Goal: Task Accomplishment & Management: Manage account settings

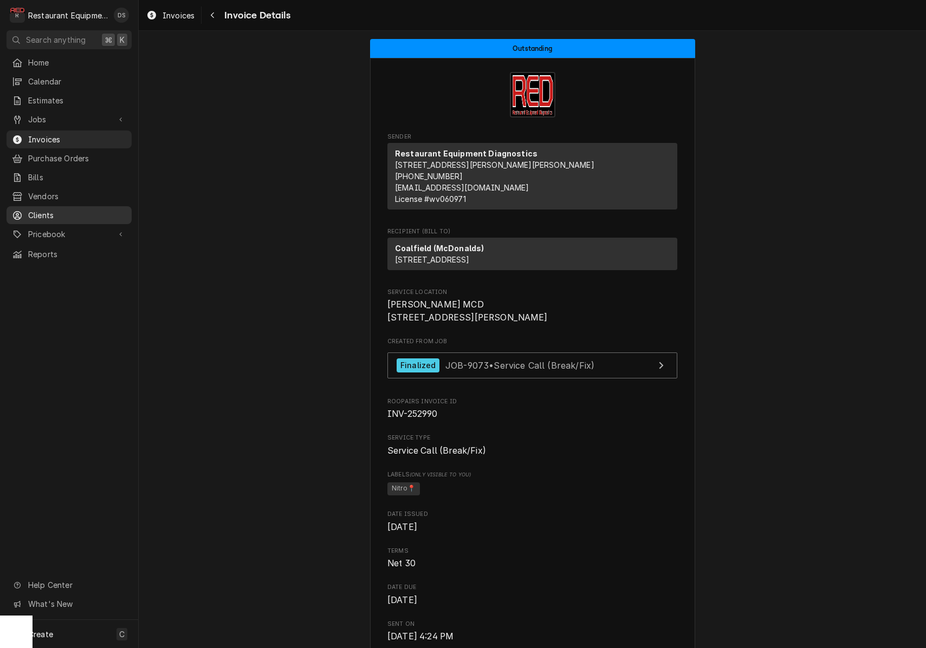
click at [49, 210] on span "Clients" at bounding box center [77, 215] width 98 height 11
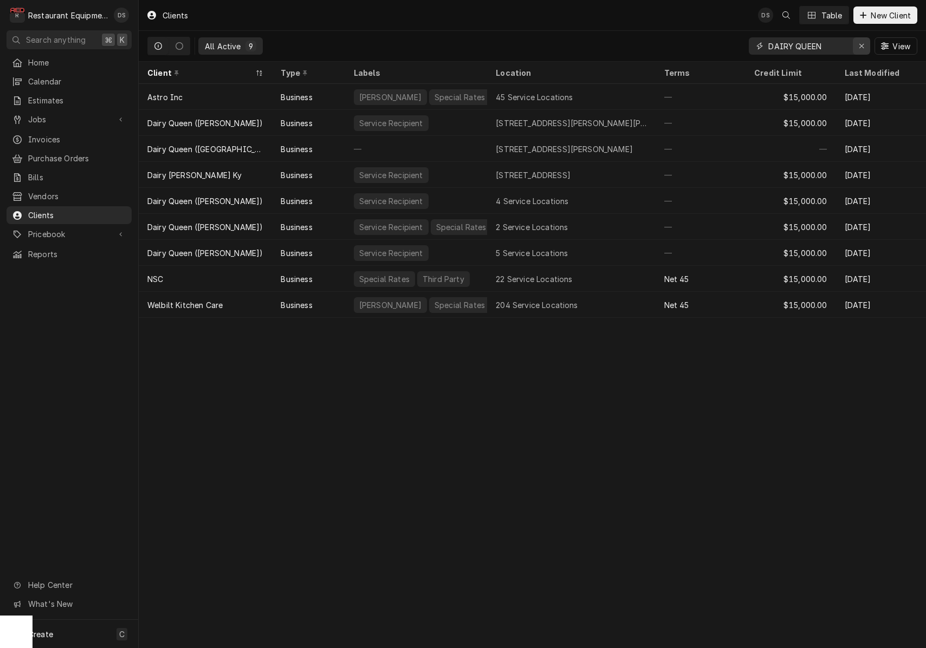
click at [861, 49] on icon "Erase input" at bounding box center [862, 46] width 6 height 8
click at [820, 47] on input "Dynamic Content Wrapper" at bounding box center [819, 45] width 102 height 17
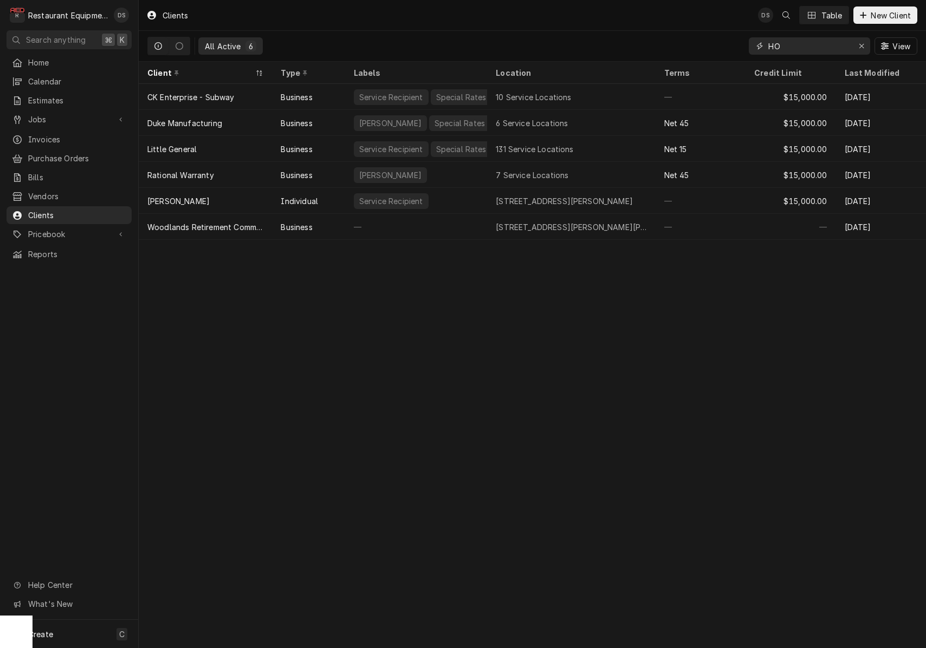
type input "H"
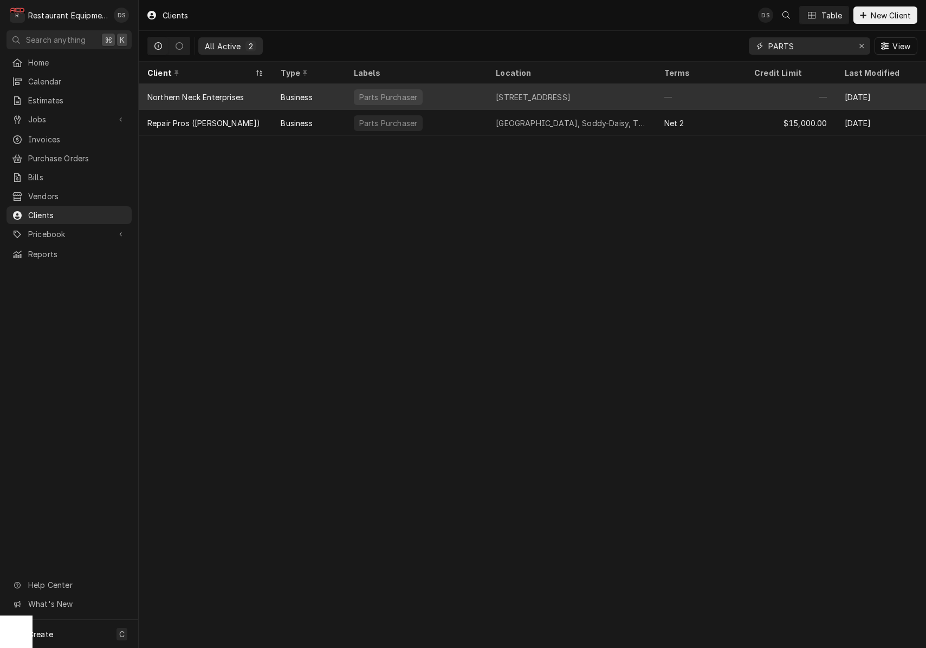
type input "PARTS"
click at [485, 102] on div "Parts Purchaser" at bounding box center [416, 97] width 142 height 26
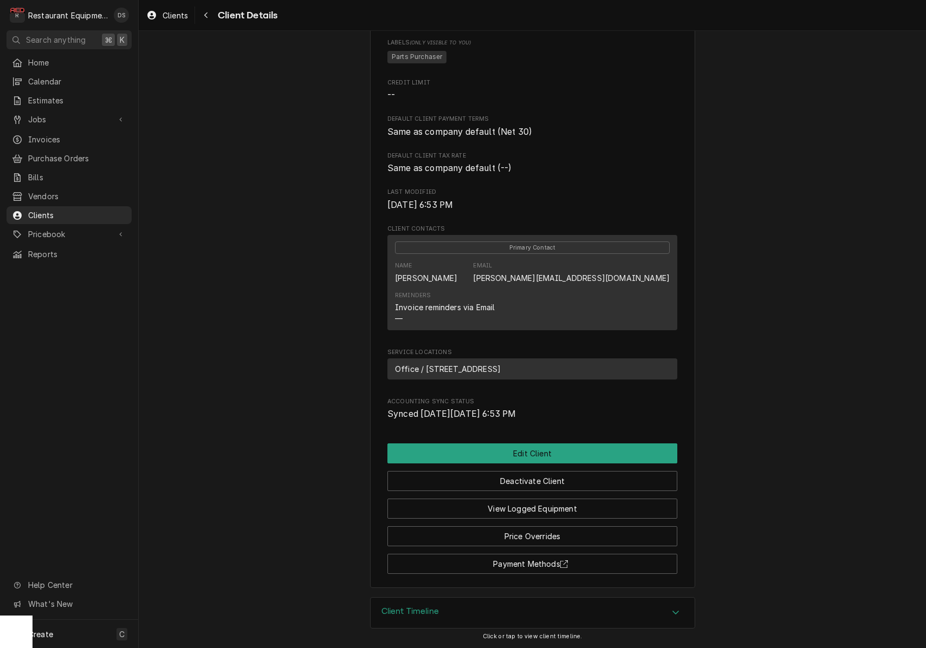
scroll to position [214, 0]
click at [543, 453] on button "Edit Client" at bounding box center [532, 454] width 290 height 20
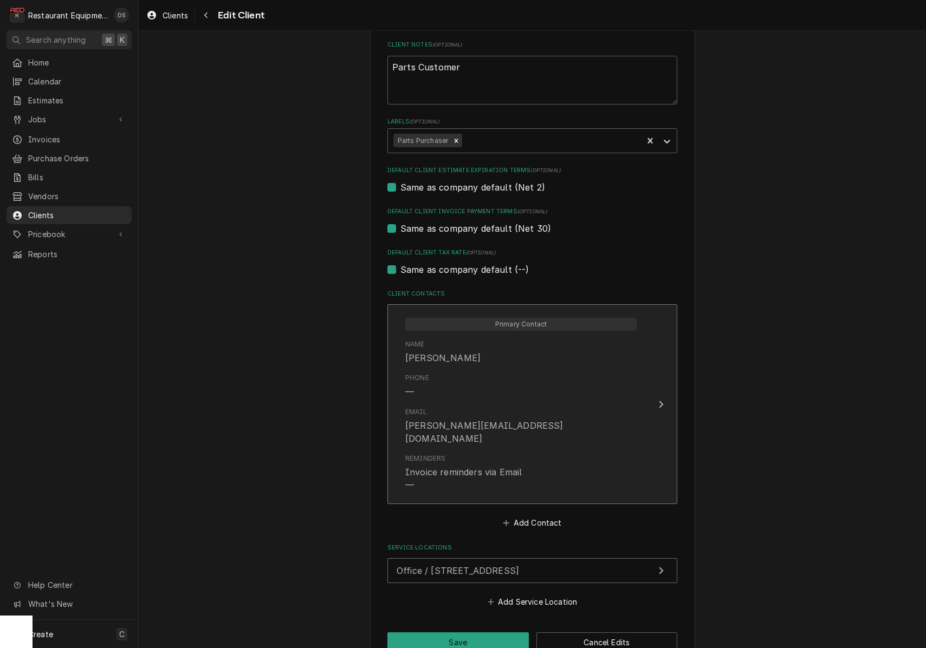
scroll to position [518, 0]
click at [620, 387] on div "Phone —" at bounding box center [520, 386] width 231 height 34
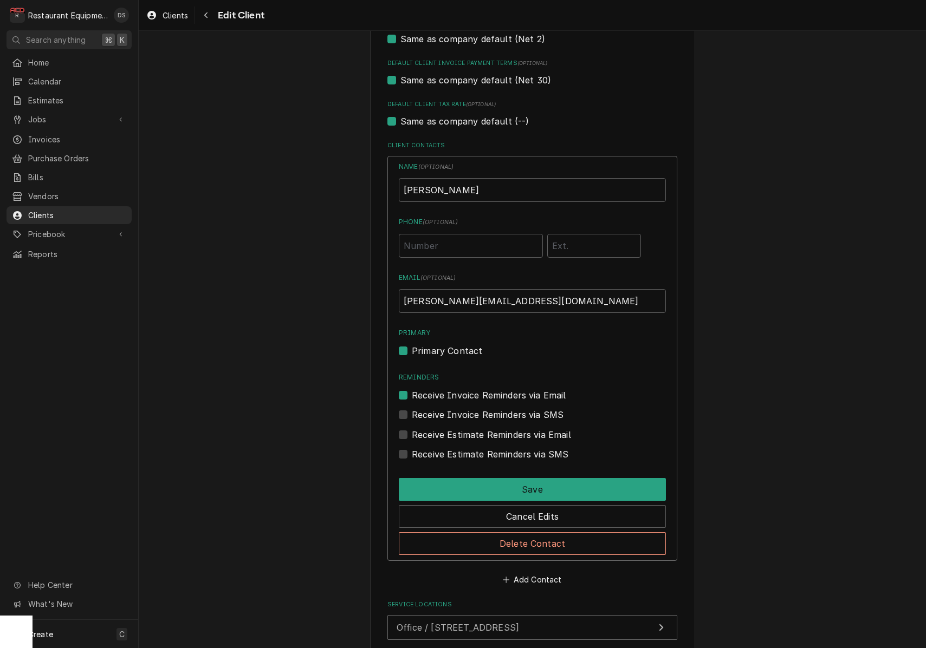
scroll to position [670, 0]
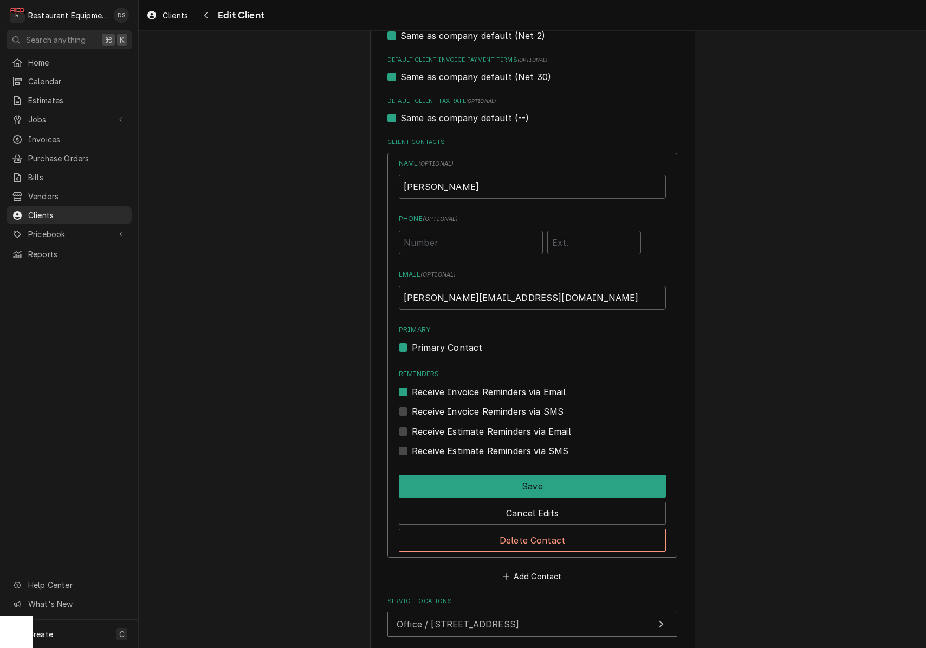
click at [412, 386] on label "Receive Invoice Reminders via Email" at bounding box center [489, 392] width 154 height 13
click at [412, 386] on input "Reminders" at bounding box center [545, 398] width 267 height 24
checkbox input "false"
click at [412, 341] on label "Primary Contact" at bounding box center [447, 347] width 70 height 13
click at [412, 341] on input "Primary" at bounding box center [545, 353] width 267 height 24
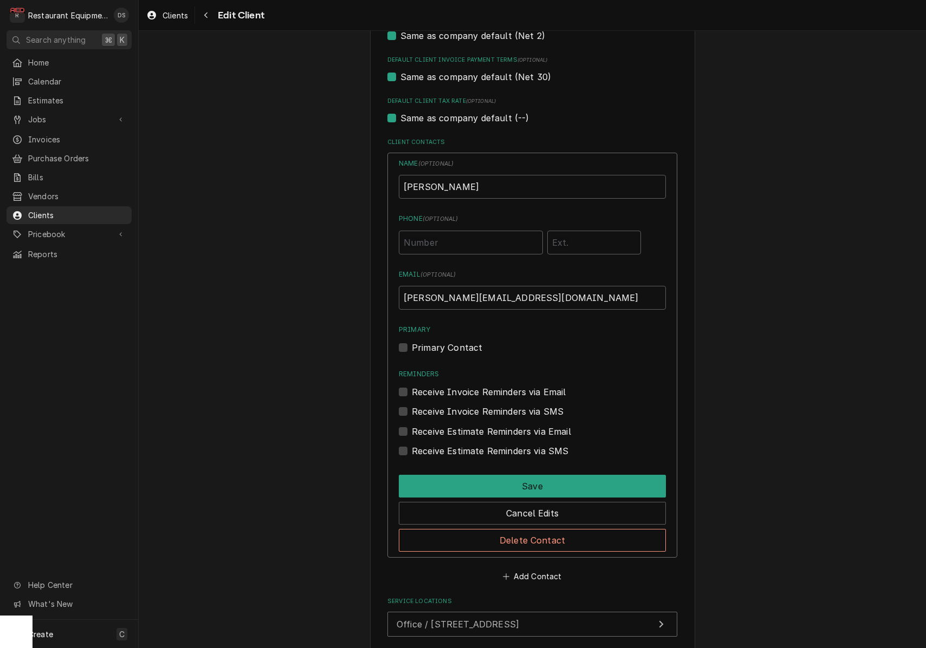
checkbox input "false"
click at [524, 475] on button "Save" at bounding box center [532, 486] width 267 height 23
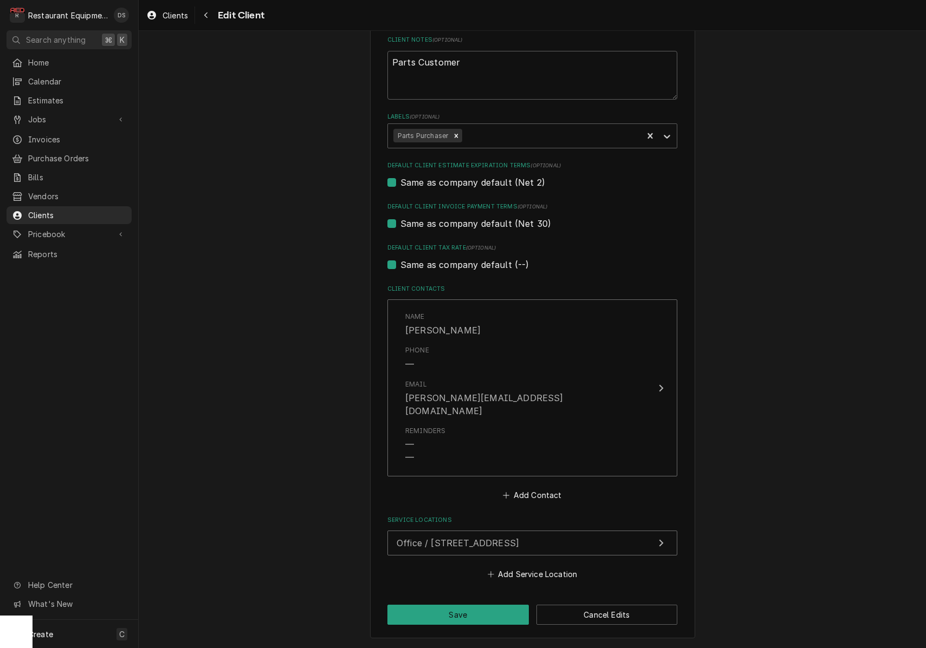
scroll to position [495, 0]
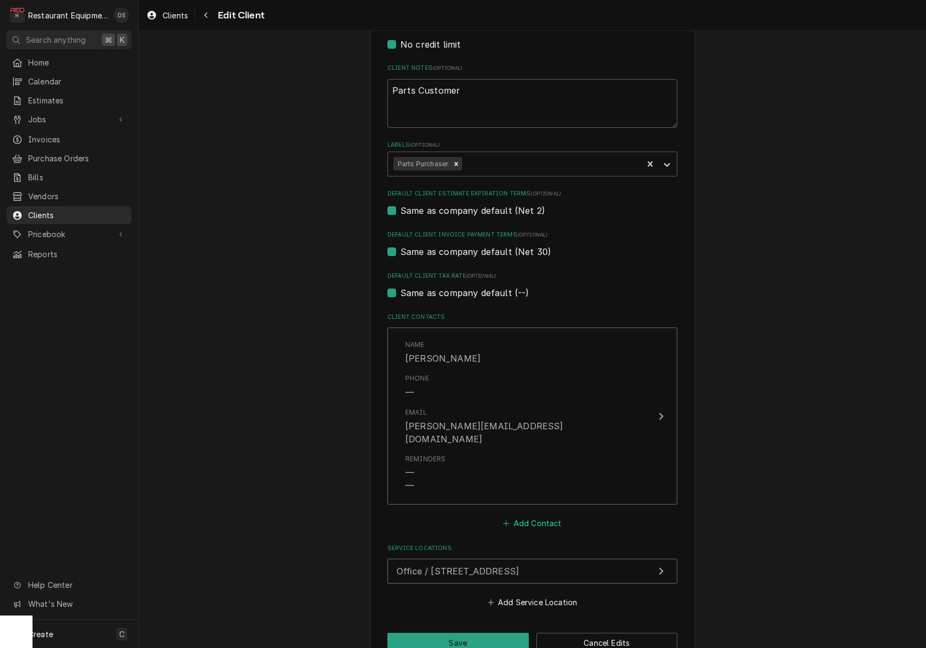
click at [531, 516] on button "Add Contact" at bounding box center [532, 523] width 62 height 15
type textarea "x"
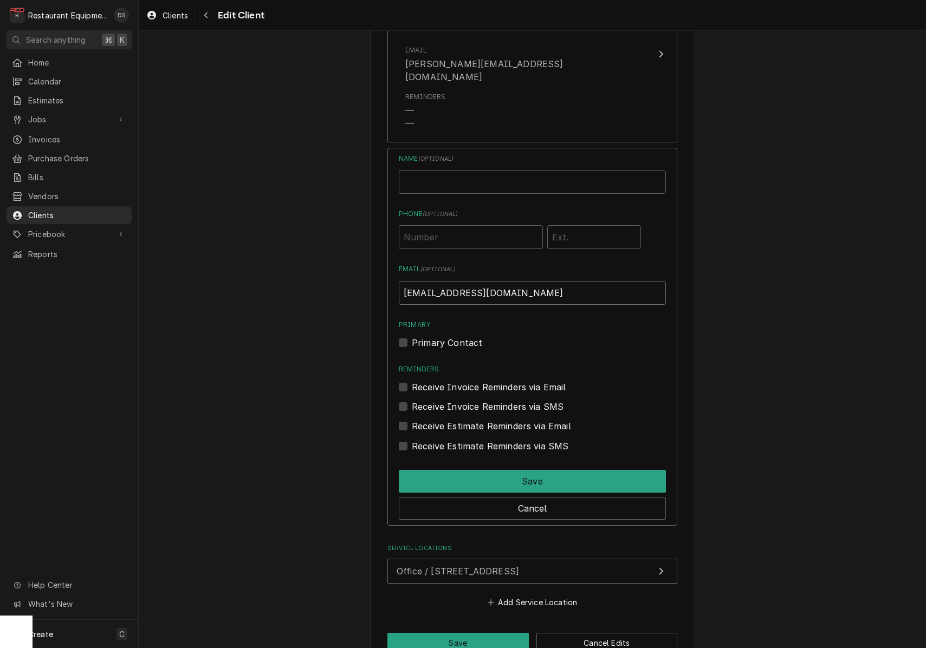
scroll to position [0, 0]
type input "SERVICE@HCS-HVAC.COM"
drag, startPoint x: 406, startPoint y: 314, endPoint x: 412, endPoint y: 297, distance: 18.3
click at [412, 336] on label "Primary Contact" at bounding box center [447, 342] width 70 height 13
click at [412, 336] on input "Primary" at bounding box center [545, 348] width 267 height 24
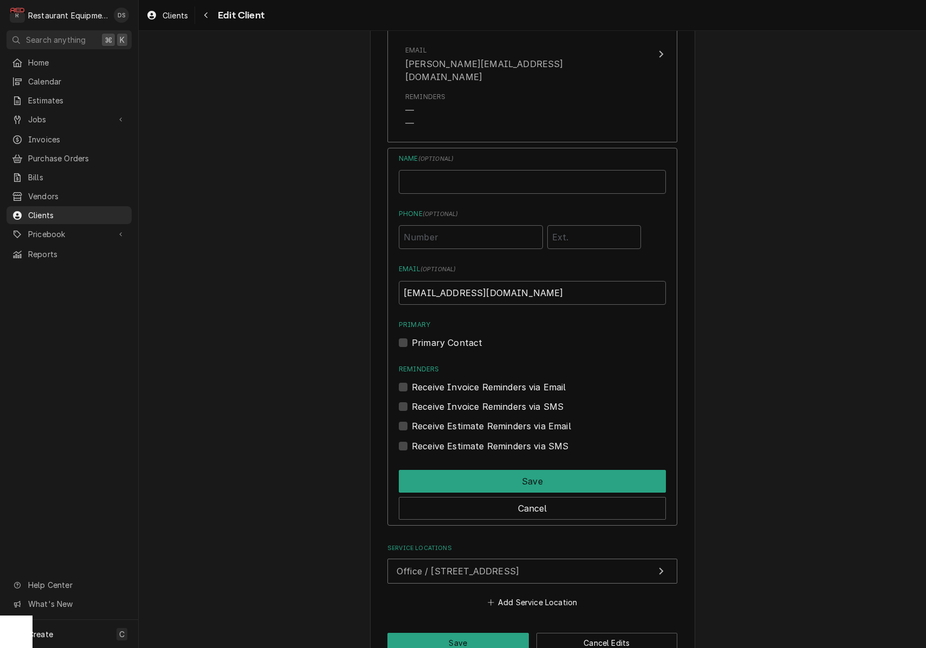
checkbox input "true"
click at [448, 170] on input "Business Name" at bounding box center [532, 182] width 267 height 24
type input "Invoices"
click at [412, 381] on label "Receive Invoice Reminders via Email" at bounding box center [489, 387] width 154 height 13
click at [412, 381] on input "Reminders" at bounding box center [545, 393] width 267 height 24
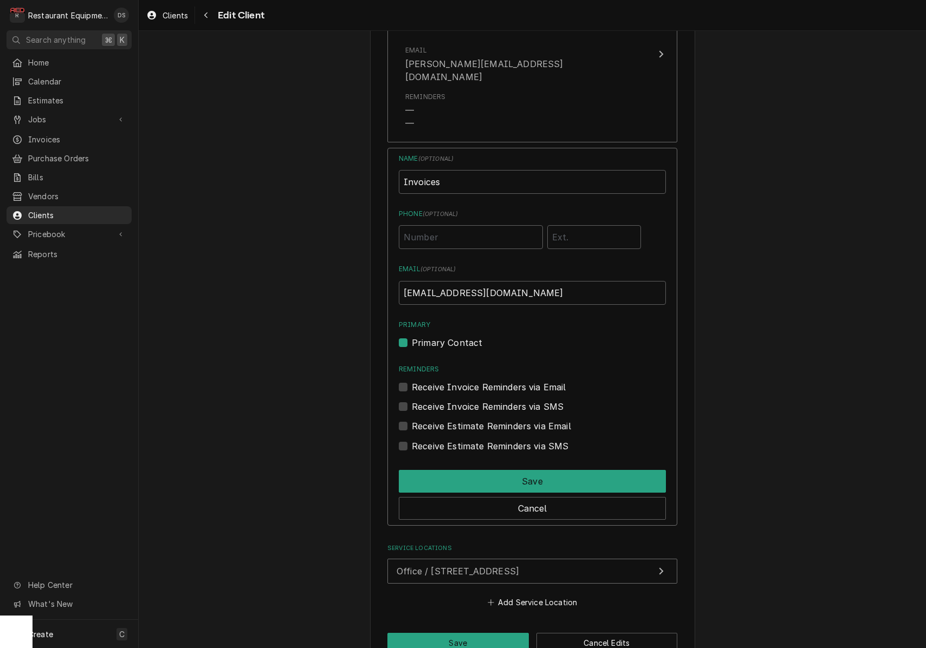
checkbox input "true"
click at [525, 470] on button "Save" at bounding box center [532, 481] width 267 height 23
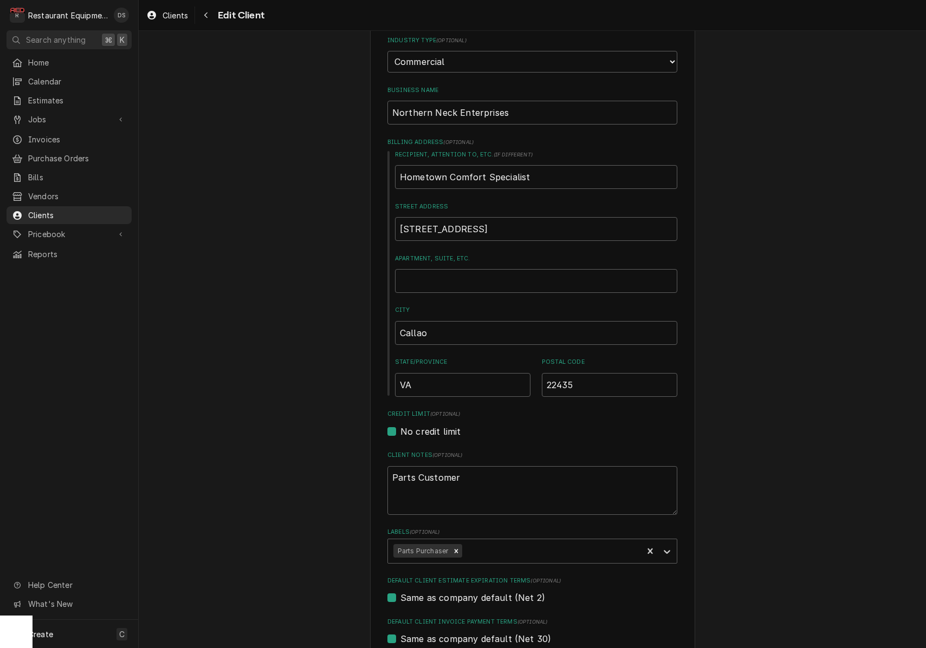
scroll to position [121, 0]
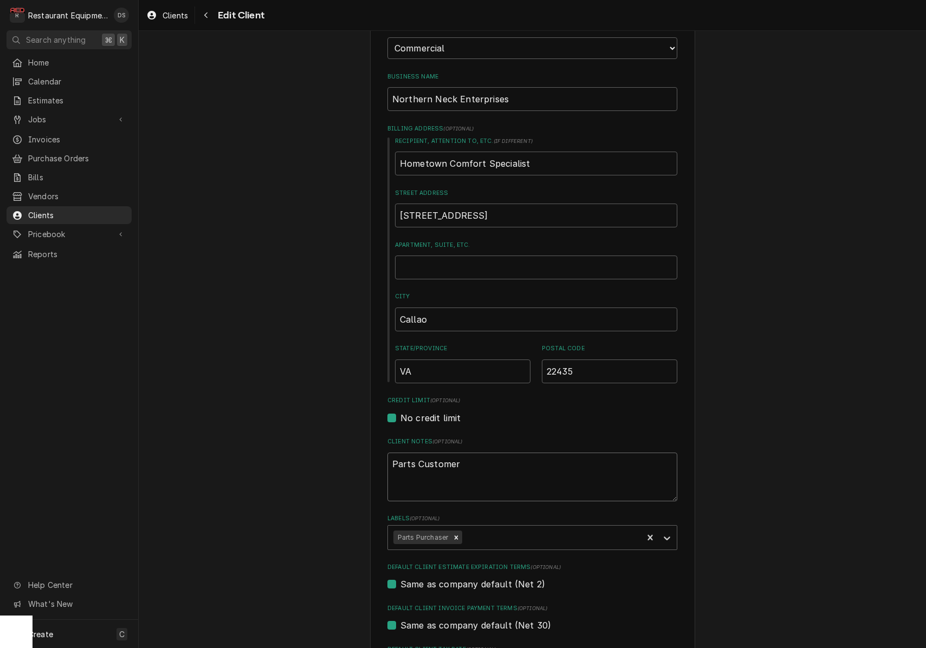
drag, startPoint x: 485, startPoint y: 454, endPoint x: 494, endPoint y: 446, distance: 12.3
click at [485, 453] on textarea "Parts Customer" at bounding box center [532, 477] width 290 height 49
type textarea "x"
type textarea "Parts Customer"
type textarea "x"
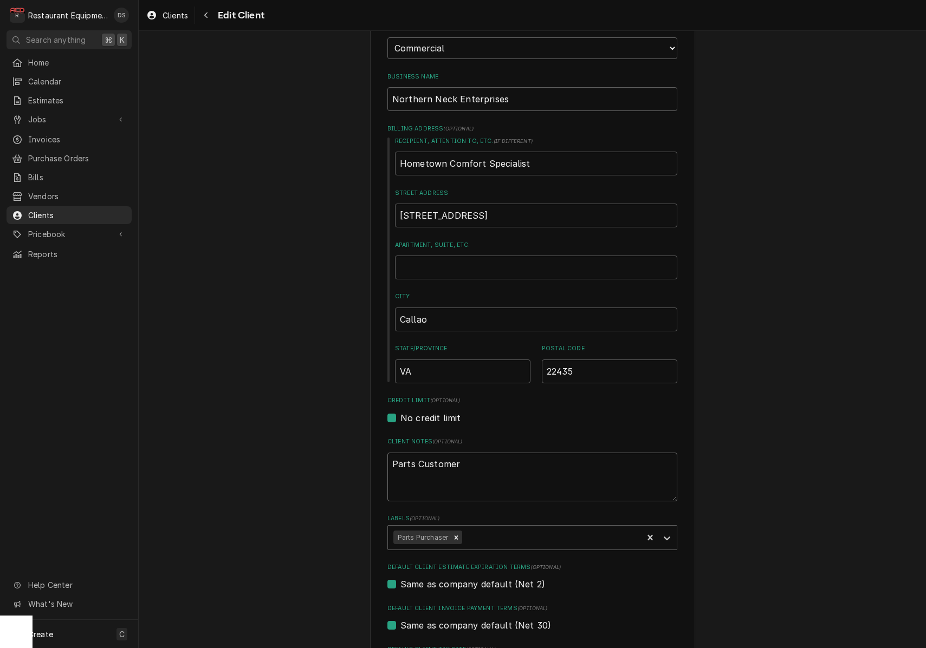
type textarea "Parts Customer"
type textarea "x"
type textarea "Parts Customer S"
type textarea "x"
type textarea "Parts Customer Se"
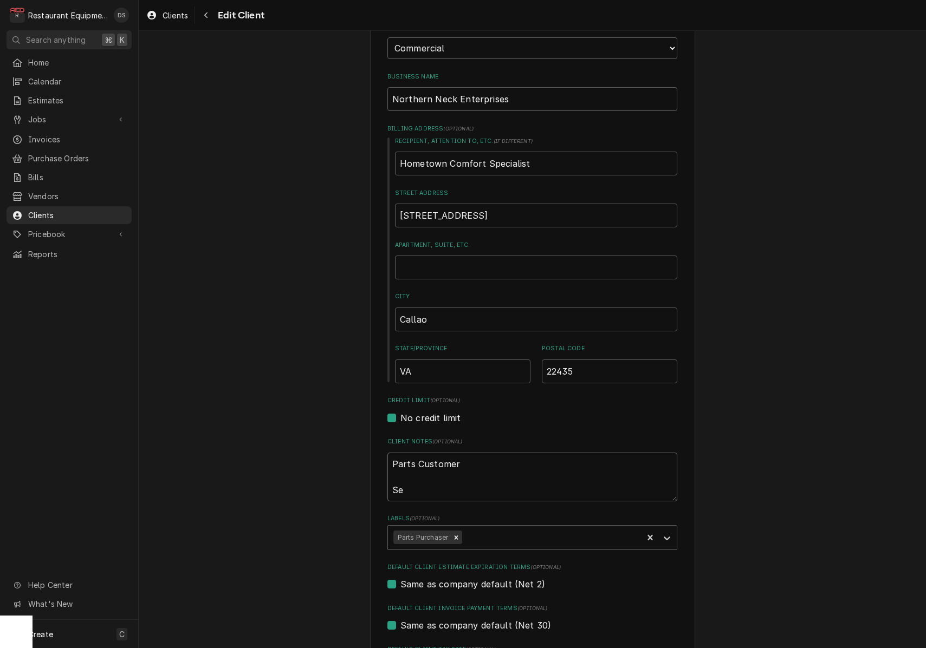
type textarea "x"
type textarea "Parts Customer Sen"
type textarea "x"
type textarea "Parts Customer Send"
type textarea "x"
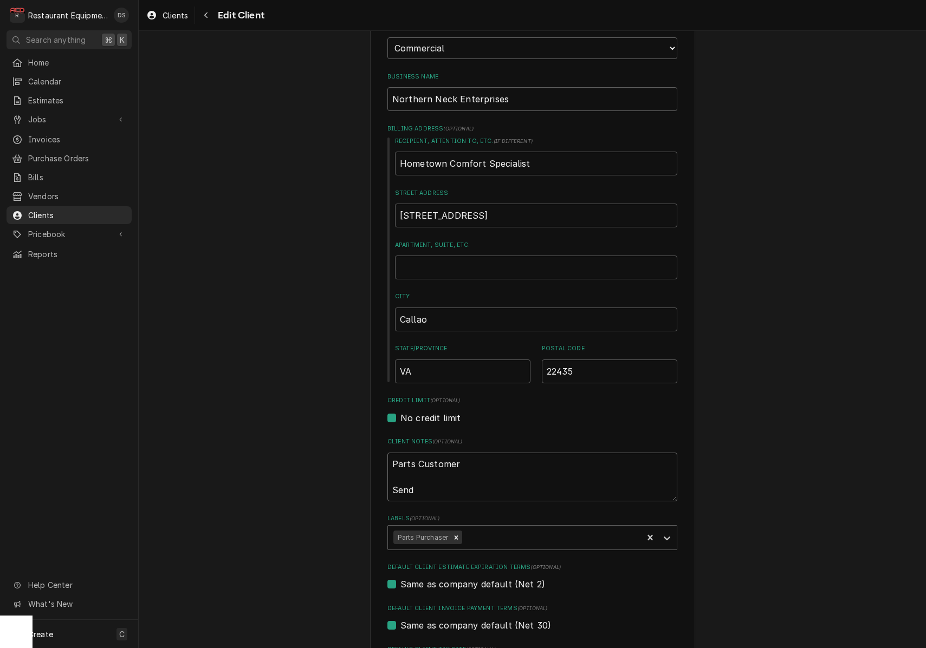
type textarea "Parts Customer Send"
type textarea "x"
type textarea "Parts Customer Send c"
type textarea "x"
type textarea "Parts Customer Send cl"
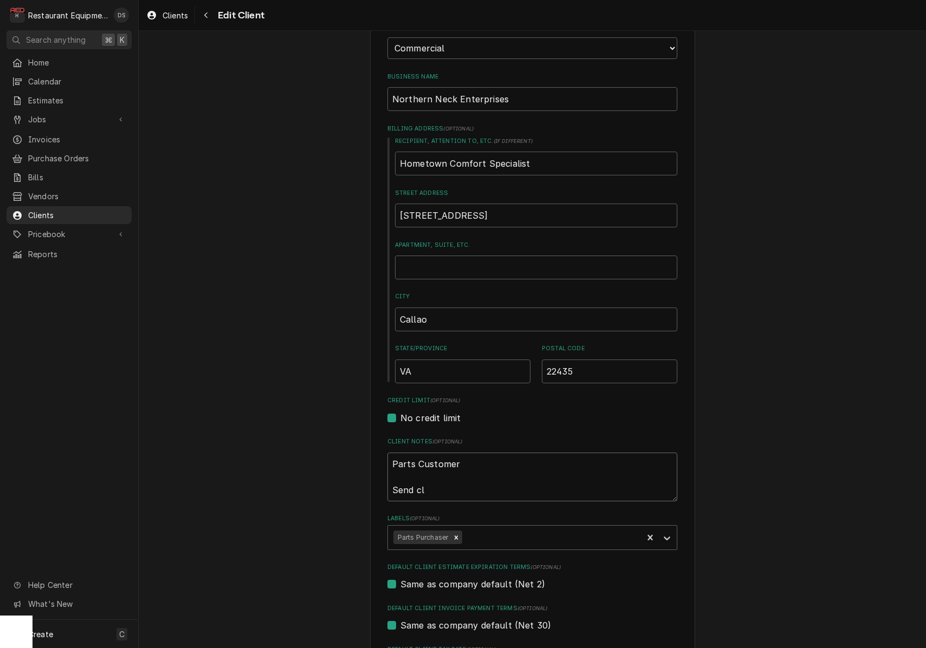
type textarea "x"
type textarea "Parts Customer Send cli"
type textarea "x"
type textarea "Parts Customer Send clie"
type textarea "x"
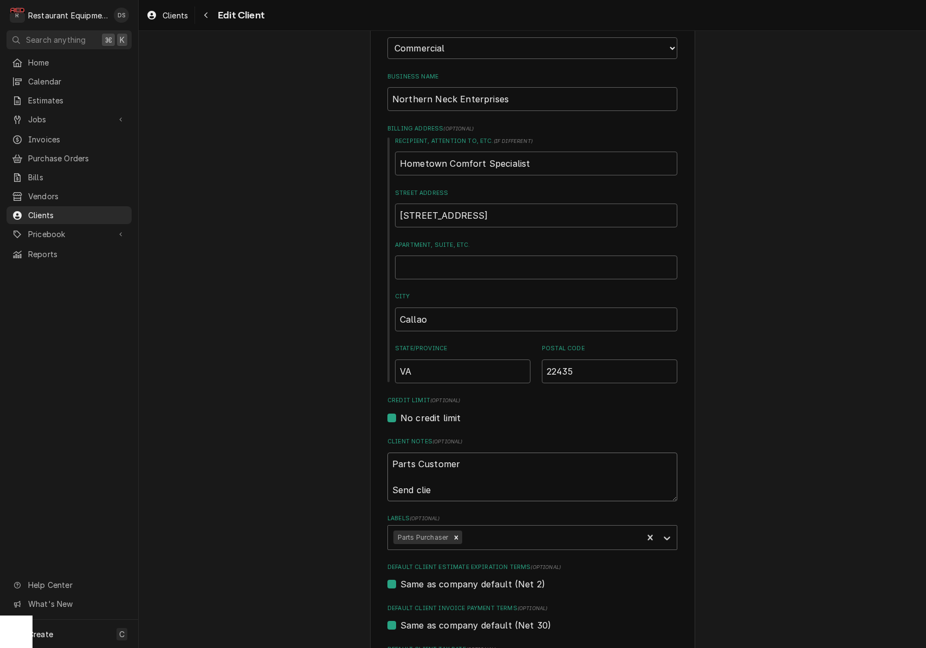
type textarea "Parts Customer Send clien"
type textarea "x"
type textarea "Parts Customer Send client"
type textarea "x"
type textarea "Parts Customer Send client"
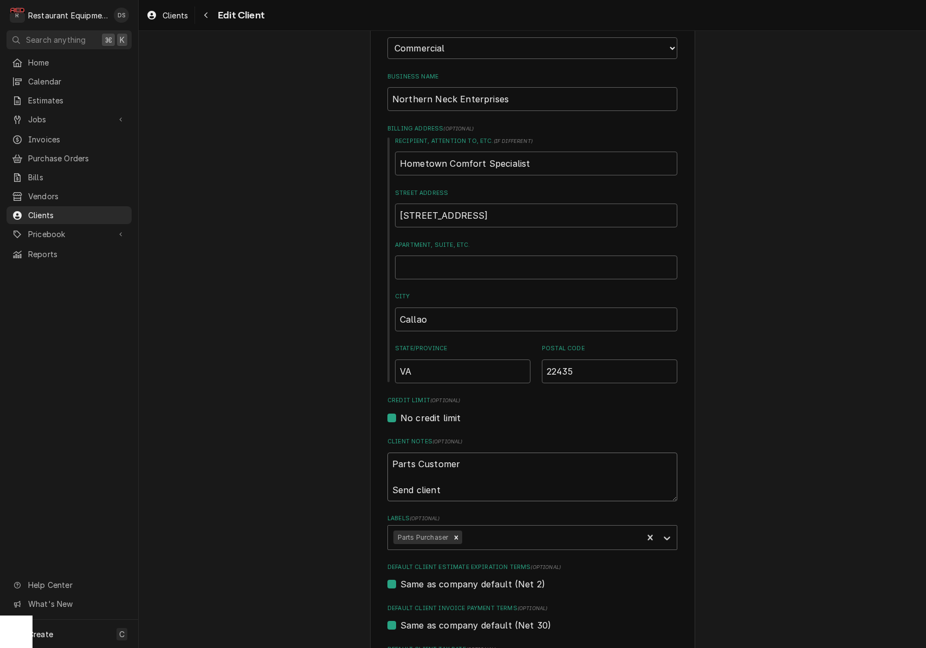
type textarea "x"
type textarea "Parts Customer Send client i"
type textarea "x"
type textarea "Parts Customer Send client in"
type textarea "x"
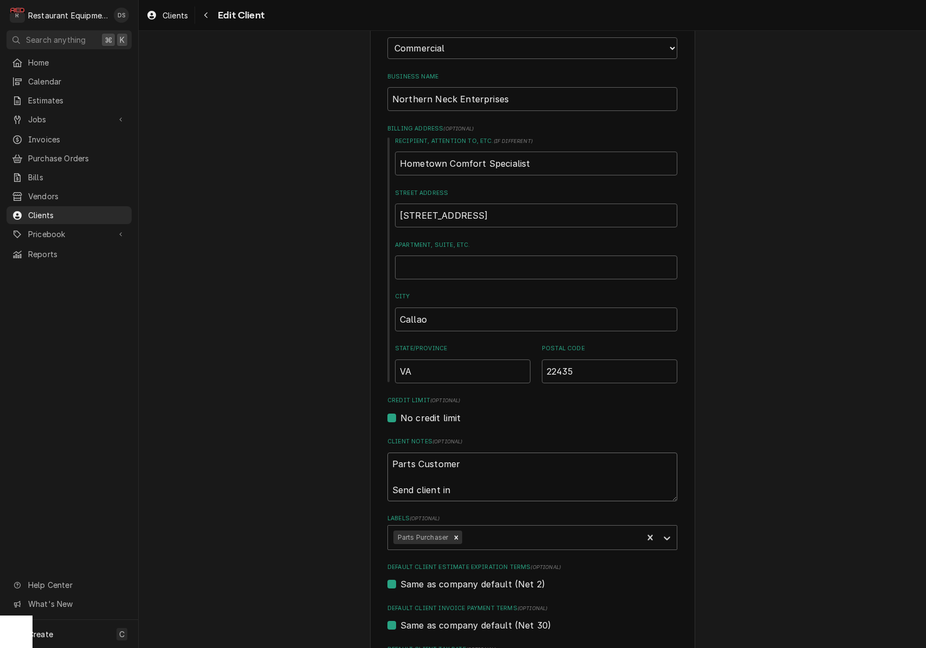
type textarea "Parts Customer Send client inv"
type textarea "x"
type textarea "Parts Customer Send client invo"
type textarea "x"
type textarea "Parts Customer Send client invoi"
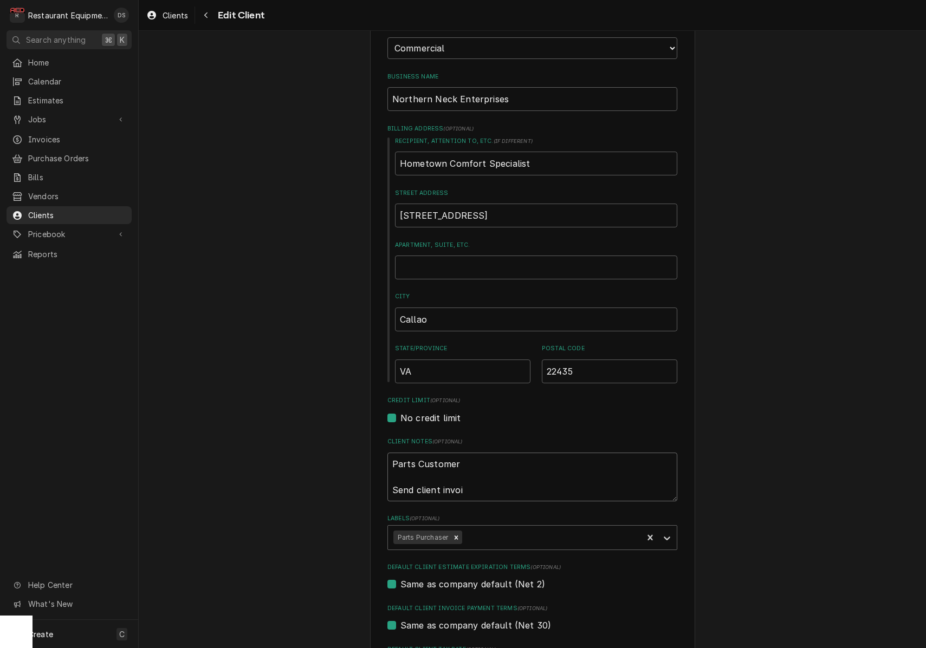
type textarea "x"
type textarea "Parts Customer Send client invoic"
type textarea "x"
type textarea "Parts Customer Send client invoice"
type textarea "x"
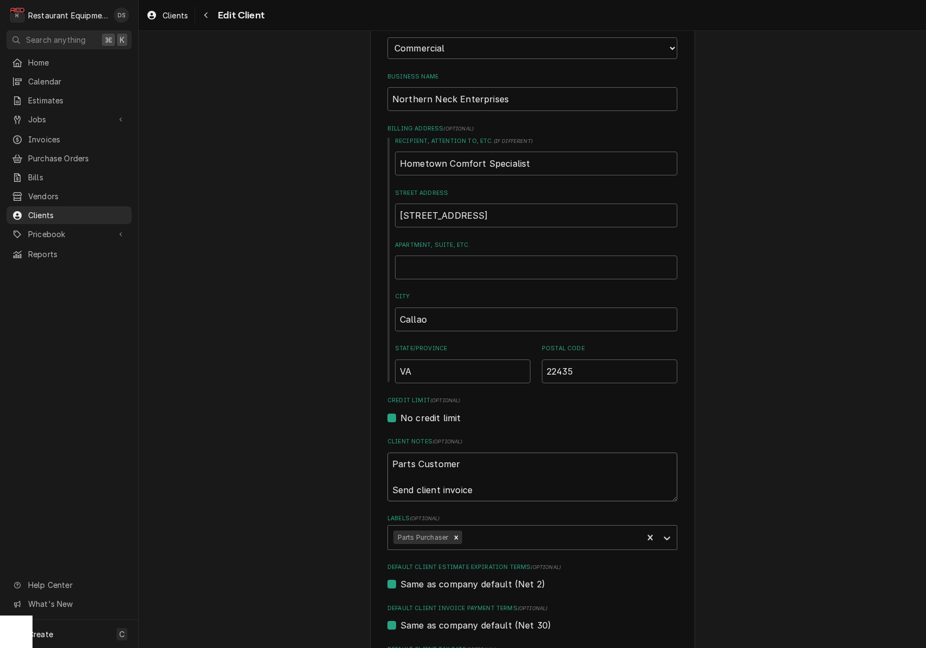
type textarea "Parts Customer Send client invoice"
type textarea "x"
type textarea "Parts Customer Send client invoice i"
type textarea "x"
type textarea "Parts Customer Send client invoice in"
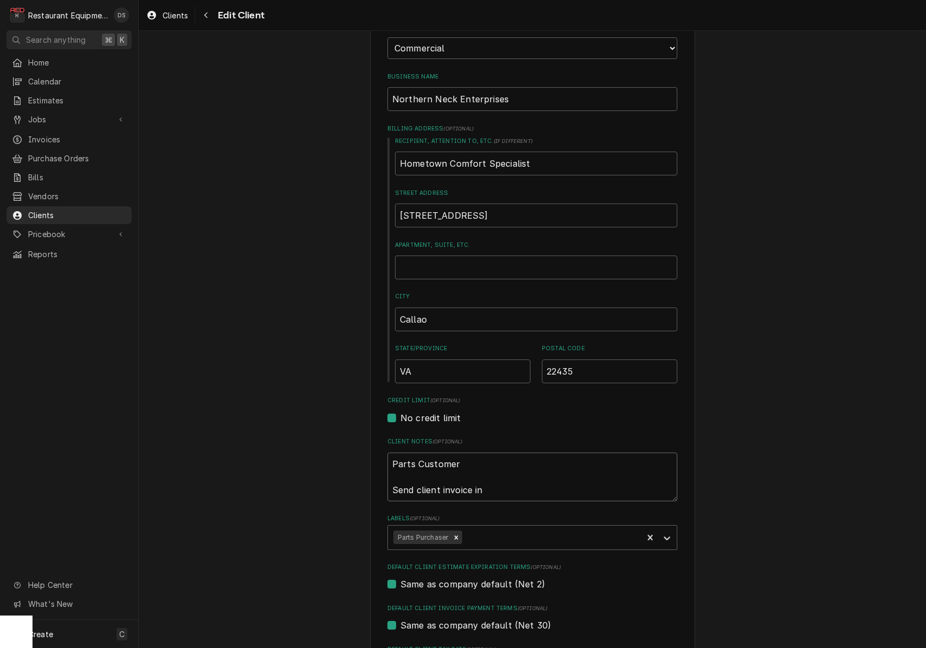
type textarea "x"
type textarea "Parts Customer Send client invoice in"
type textarea "x"
type textarea "Parts Customer Send client invoice in q"
type textarea "x"
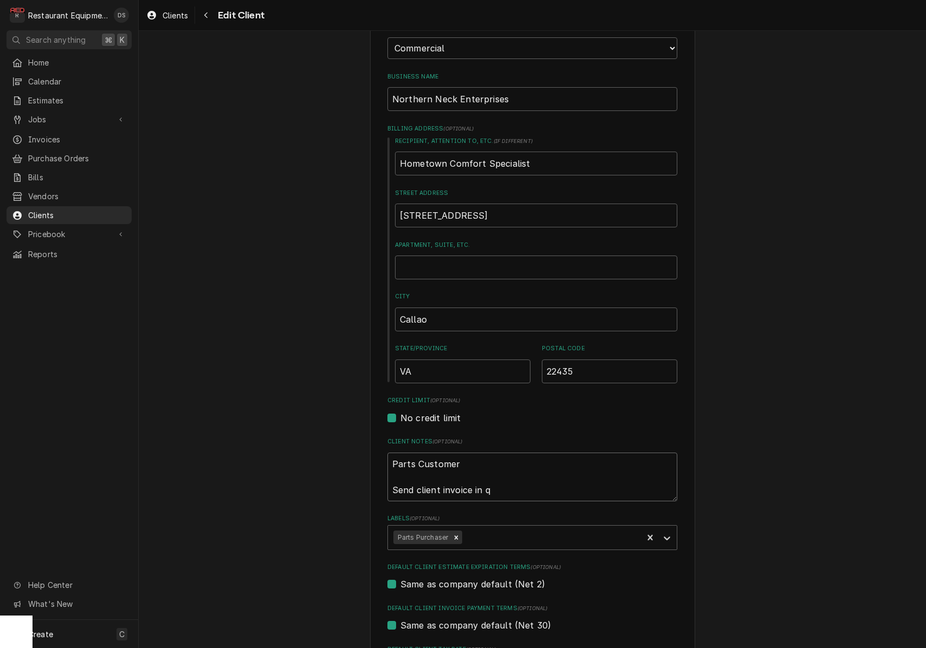
type textarea "Parts Customer Send client invoice in qu"
type textarea "x"
type textarea "Parts Customer Send client invoice in qui"
type textarea "x"
type textarea "Parts Customer Send client invoice in quic"
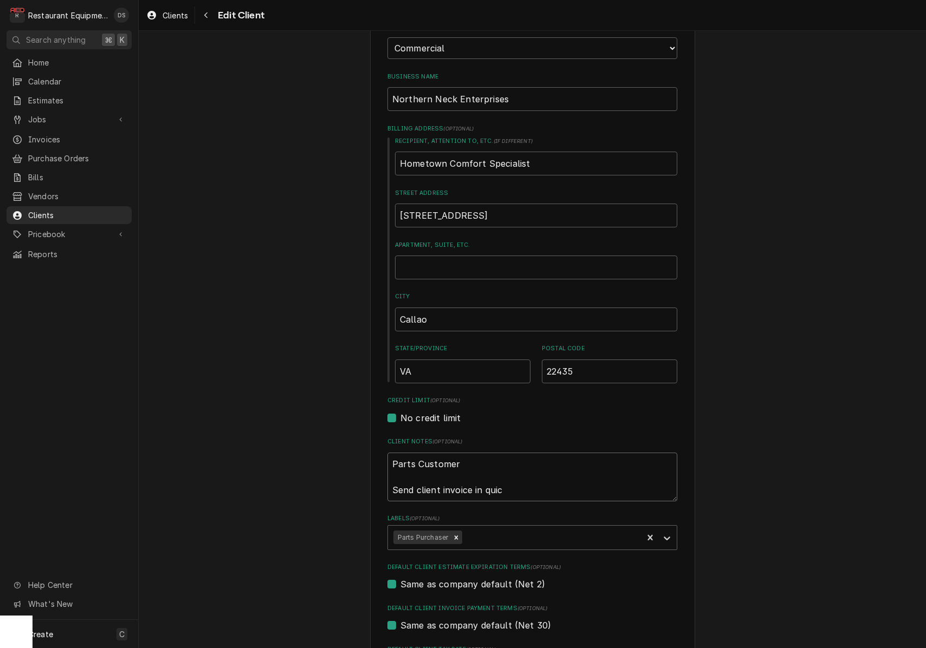
type textarea "x"
type textarea "Parts Customer Send client invoice in quick"
type textarea "x"
type textarea "Parts Customer Send client invoice in quickb"
type textarea "x"
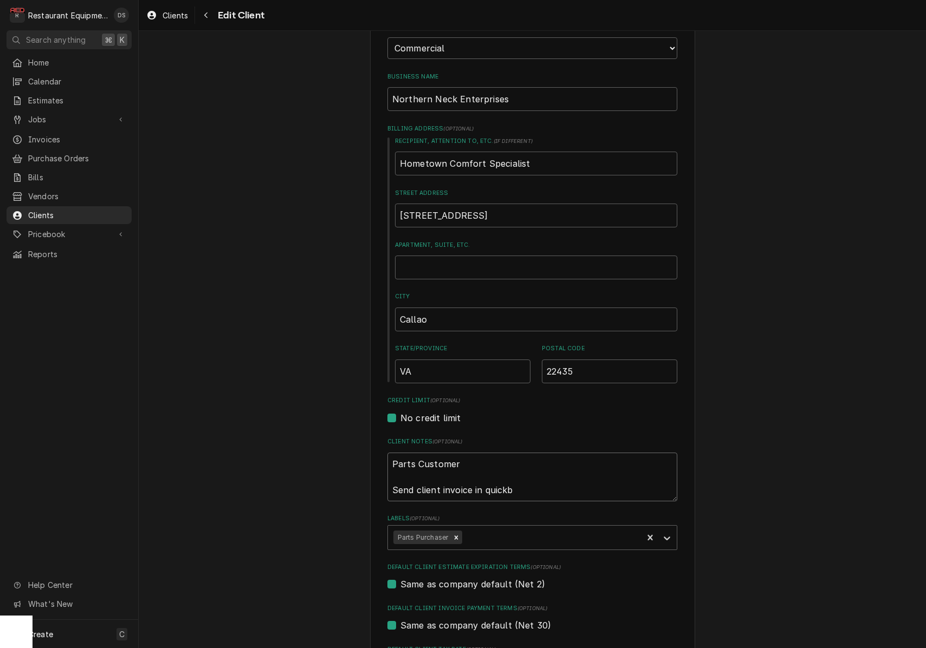
type textarea "Parts Customer Send client invoice in quickbo"
type textarea "x"
type textarea "Parts Customer Send client invoice in quickboo"
type textarea "x"
type textarea "Parts Customer Send client invoice in quickbook"
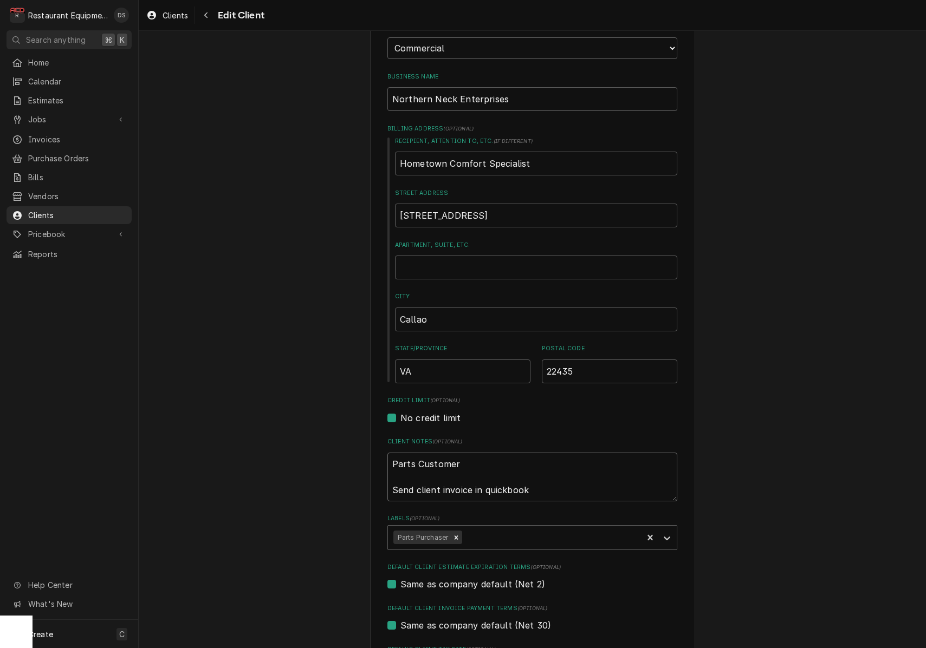
type textarea "x"
type textarea "Parts Customer Send client invoice in quickbooks"
type textarea "x"
type textarea "Parts Customer Send client invoice in quickbooks"
type textarea "x"
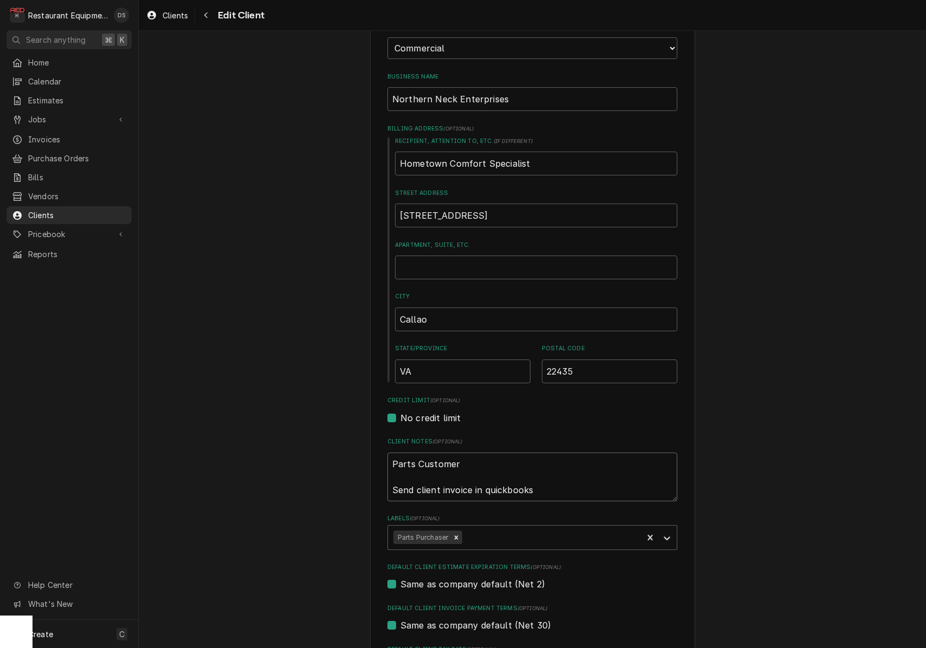
type textarea "Parts Customer Send client invoice in quickbooks a"
type textarea "x"
type textarea "Parts Customer Send client invoice in quickbooks as"
type textarea "x"
type textarea "Parts Customer Send client invoice in quickbooks as"
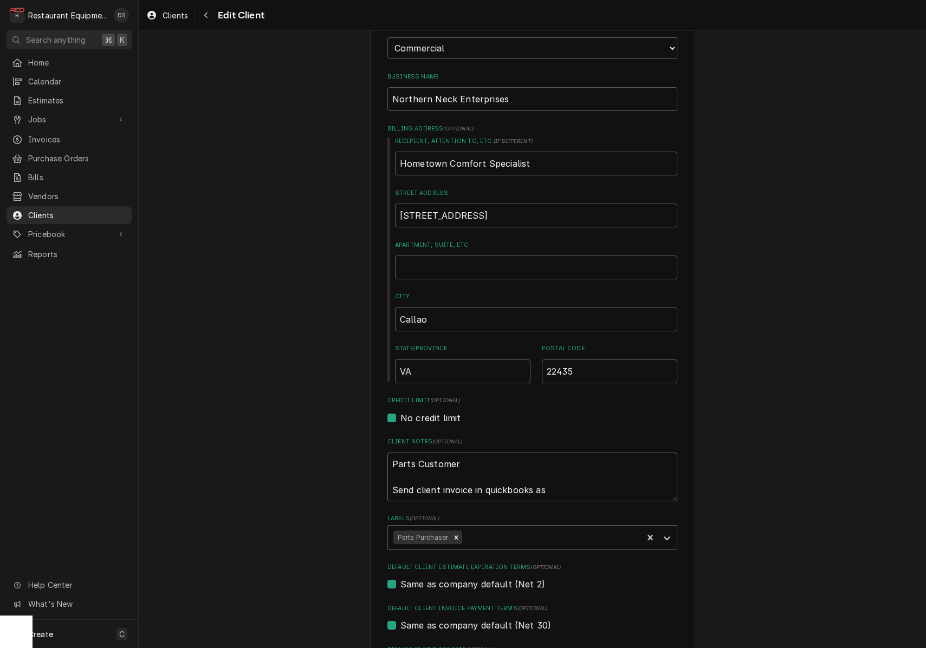
type textarea "x"
type textarea "Parts Customer Send client invoice in quickbooks as w"
type textarea "x"
type textarea "Parts Customer Send client invoice in quickbooks as we"
type textarea "x"
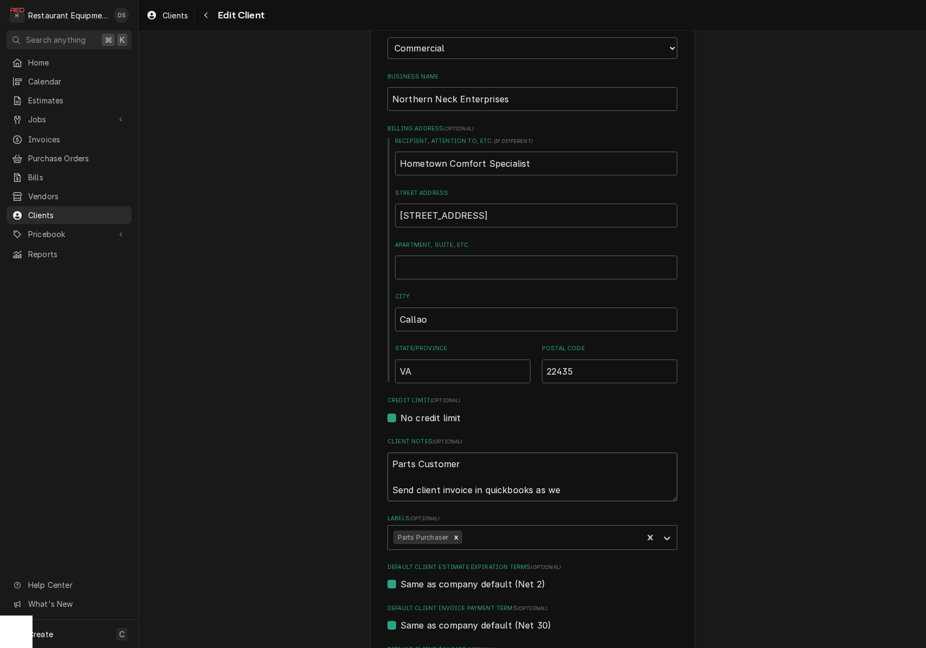
type textarea "Parts Customer Send client invoice in quickbooks as wel"
type textarea "x"
type textarea "Parts Customer Send client invoice in quickbooks as well"
type textarea "x"
type textarea "Parts Customer Send client invoice in quickbooks as well."
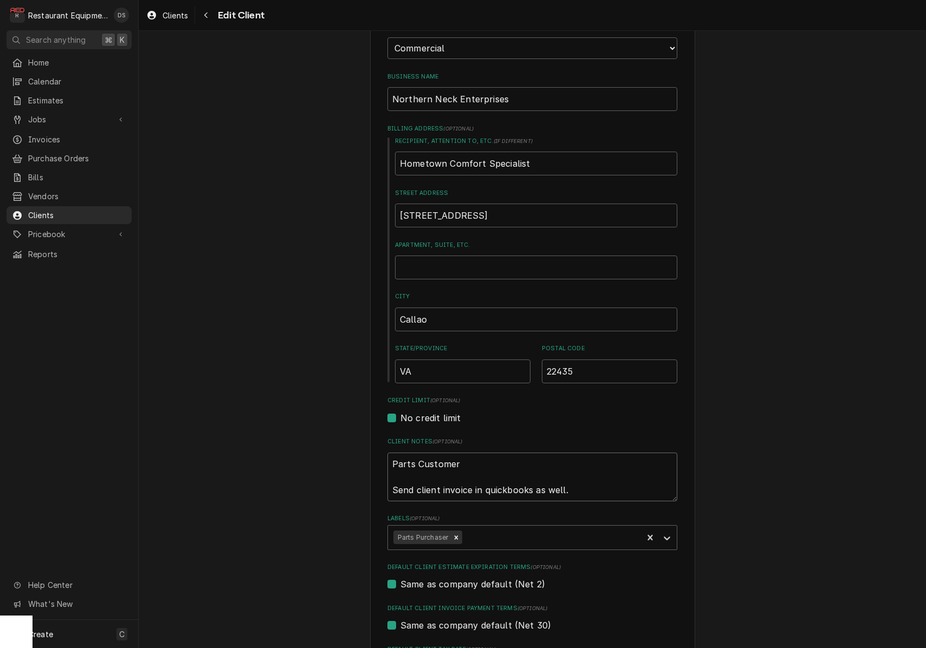
type textarea "x"
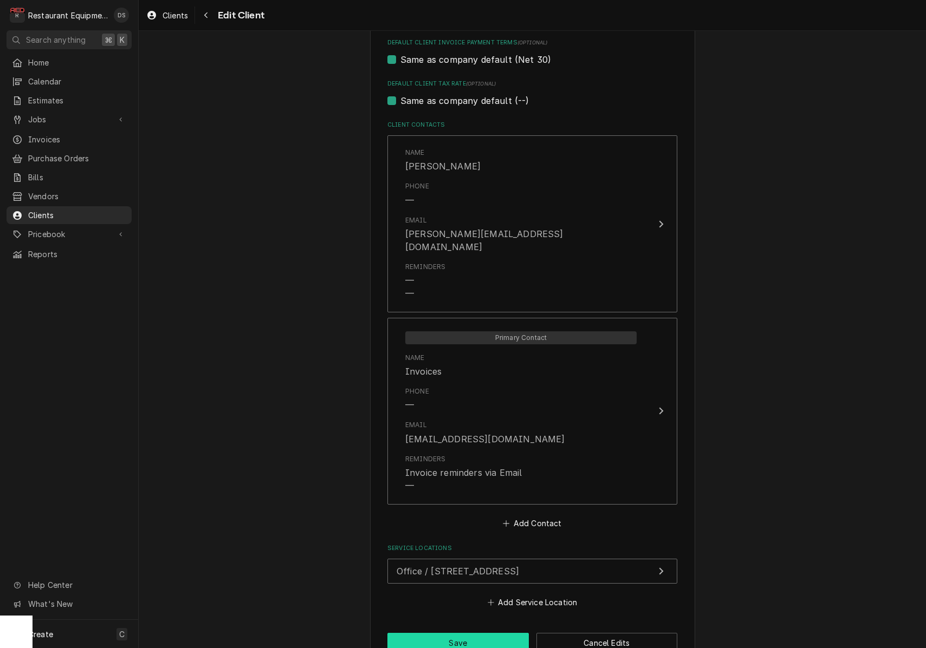
scroll to position [0, 0]
type textarea "Parts Customer Send client invoice in quickbooks as well."
click at [475, 633] on button "Save" at bounding box center [457, 643] width 141 height 20
type textarea "x"
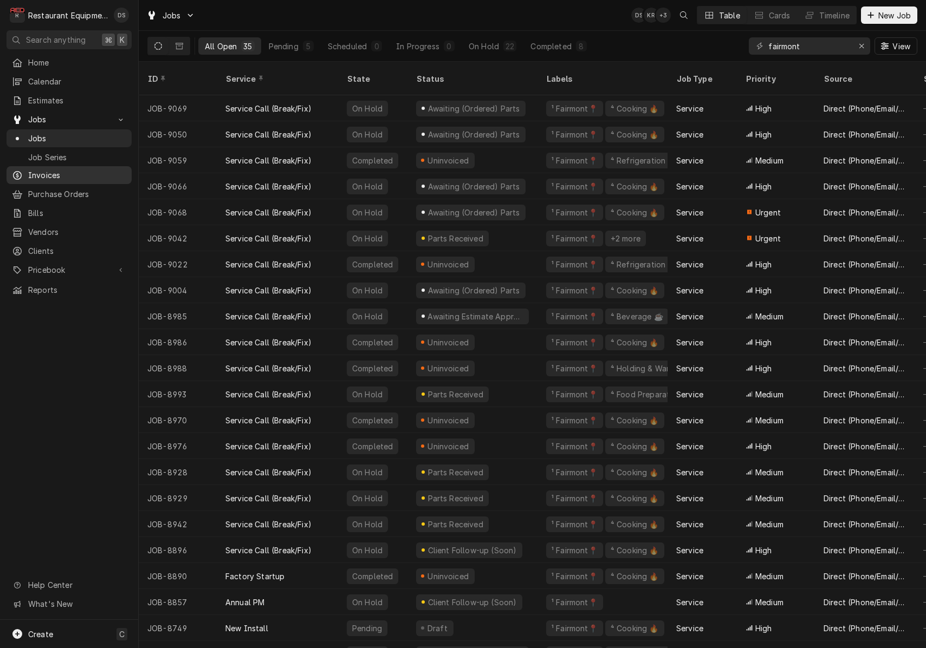
click at [46, 174] on span "Invoices" at bounding box center [77, 175] width 98 height 11
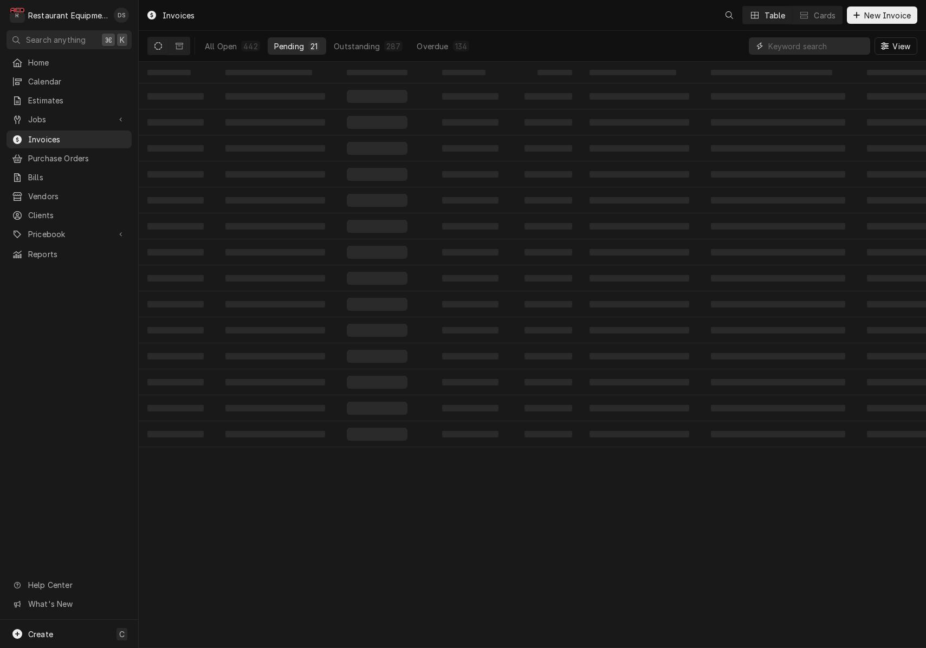
click at [789, 46] on input "Dynamic Content Wrapper" at bounding box center [816, 45] width 96 height 17
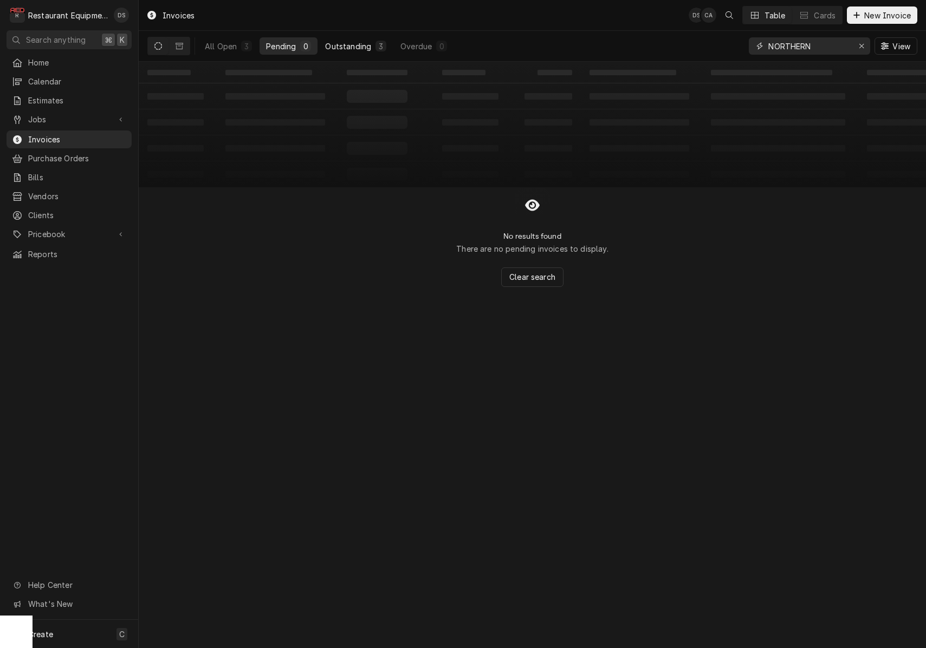
type input "NORTHERN"
click at [367, 42] on div "Outstanding" at bounding box center [348, 46] width 46 height 11
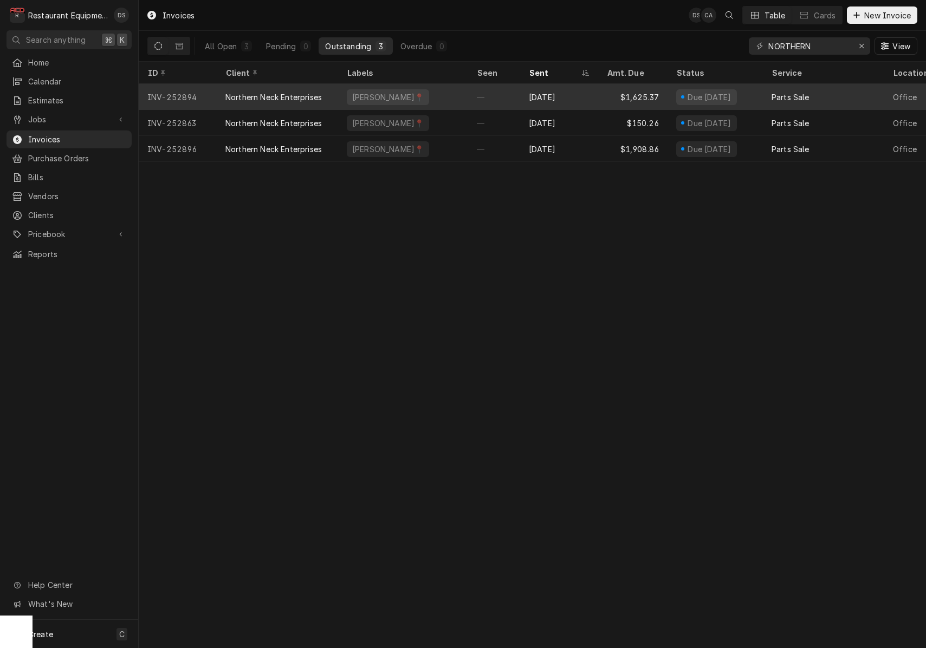
click at [471, 95] on div "—" at bounding box center [494, 97] width 52 height 26
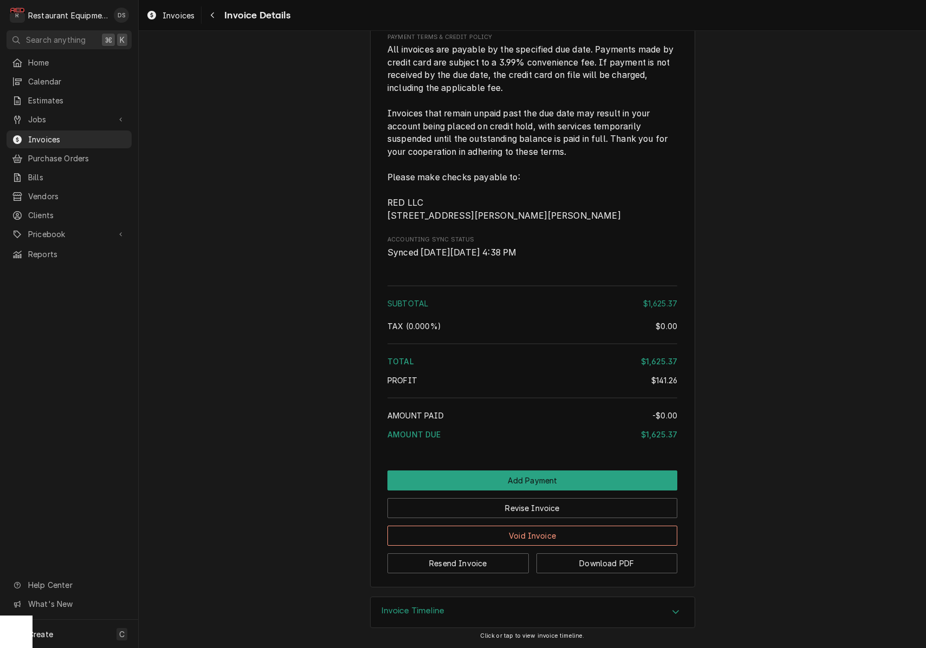
scroll to position [3142, 0]
click at [541, 479] on button "Add Payment" at bounding box center [532, 481] width 290 height 20
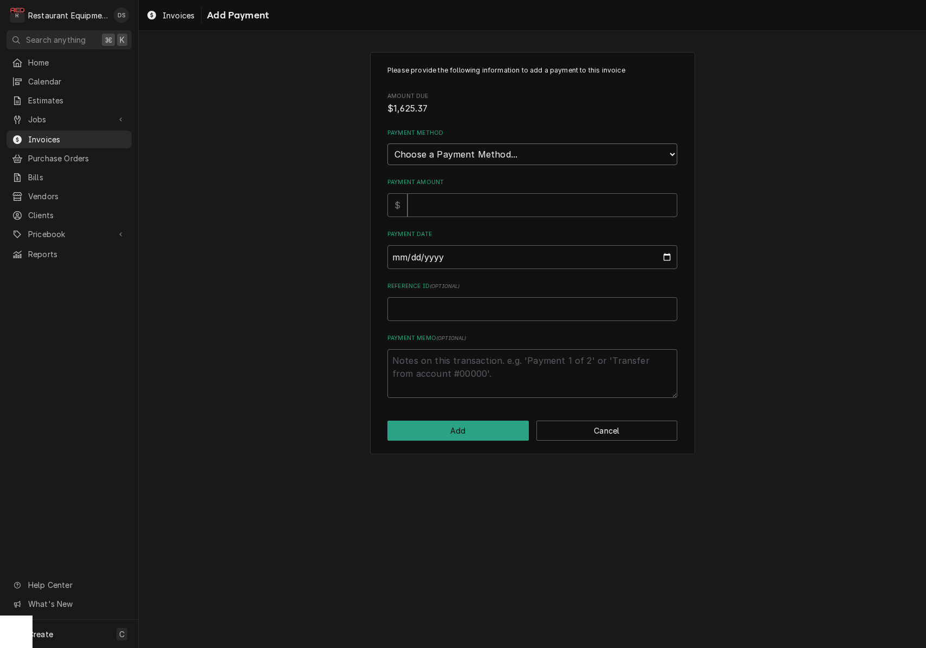
select select "4"
type textarea "x"
select select "3"
type textarea "x"
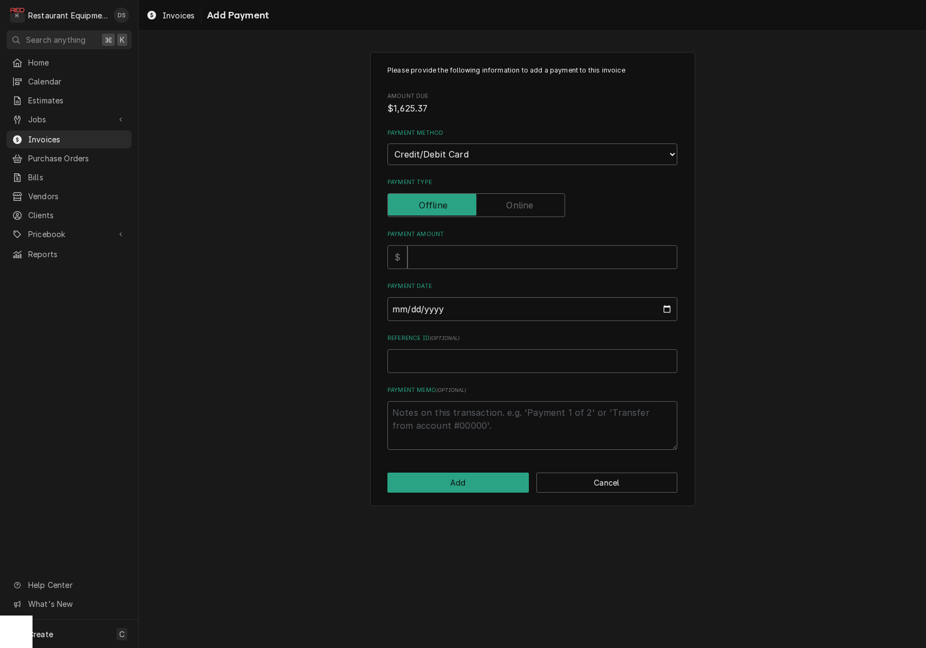
click at [515, 193] on input "Payment Type" at bounding box center [476, 205] width 168 height 24
checkbox input "true"
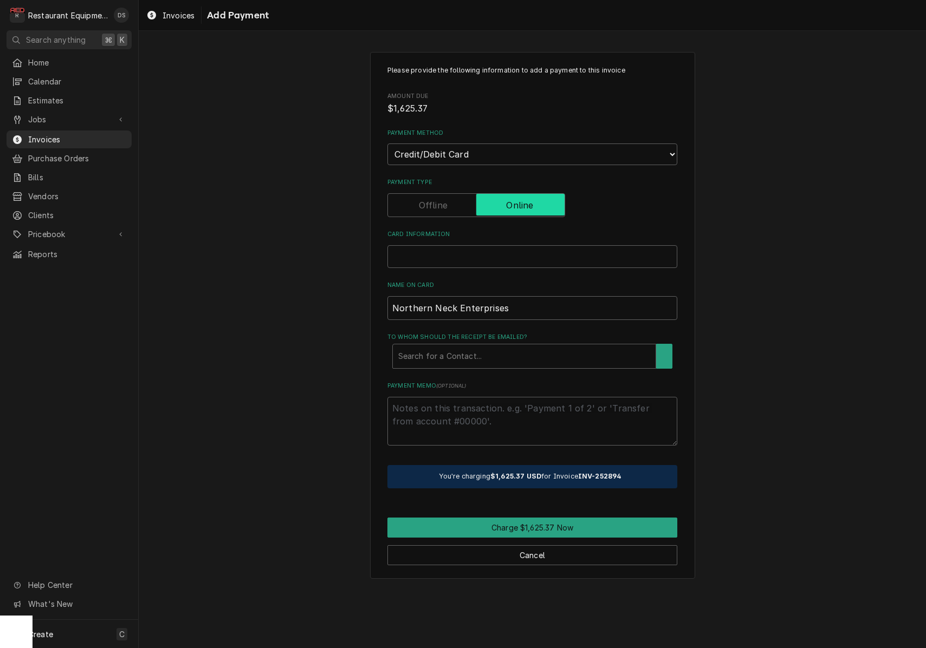
type textarea "x"
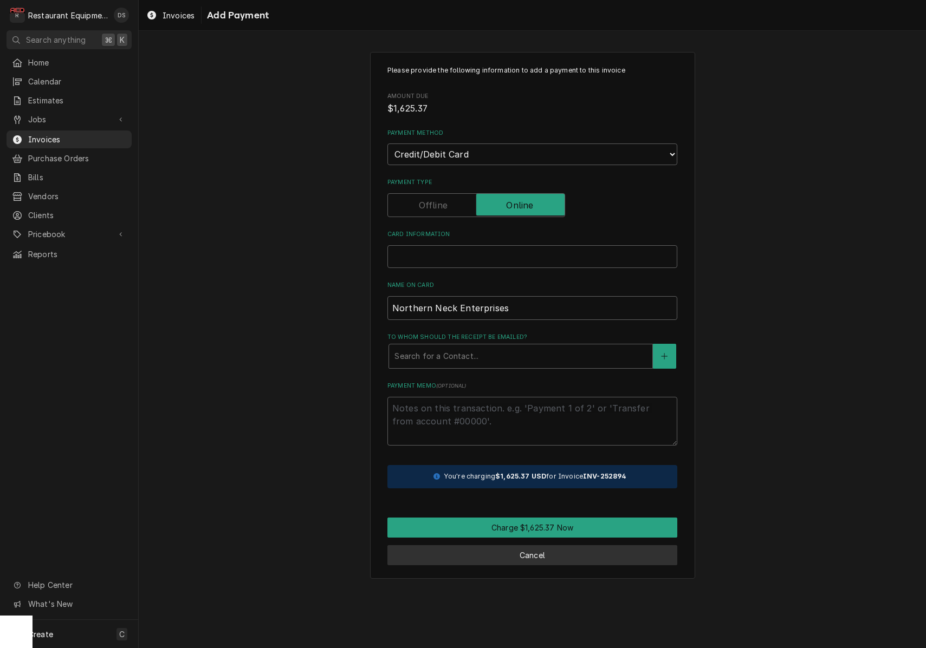
click at [535, 546] on button "Cancel" at bounding box center [532, 556] width 290 height 20
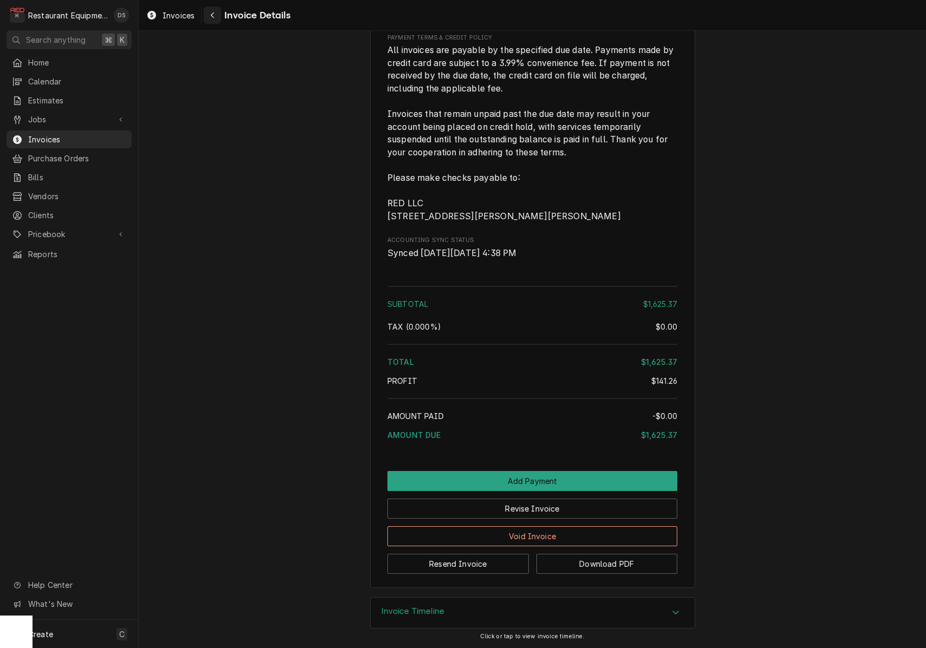
click at [215, 18] on icon "Navigate back" at bounding box center [212, 15] width 5 height 8
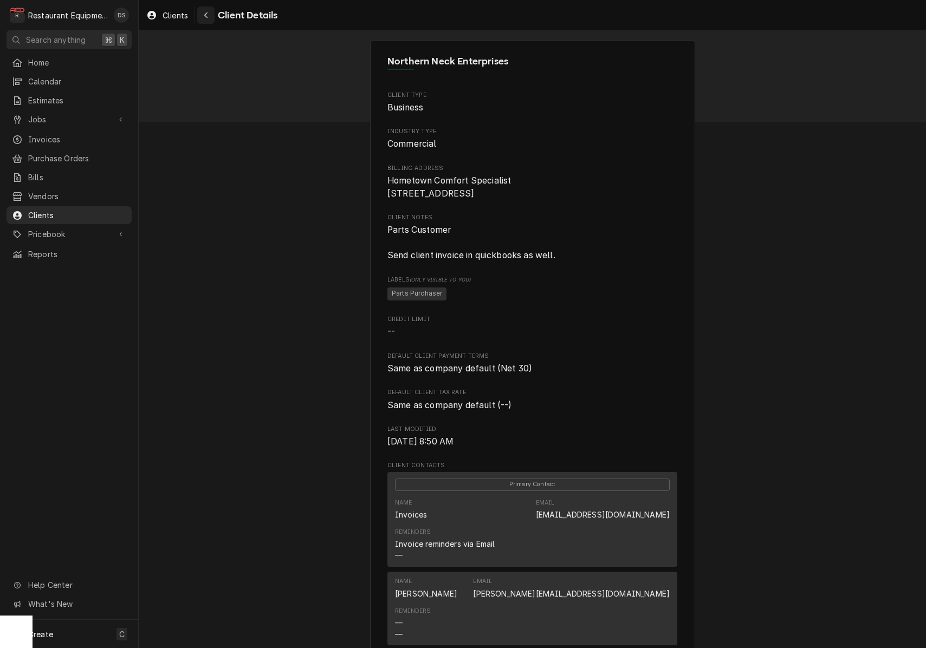
click at [209, 18] on icon "Navigate back" at bounding box center [206, 15] width 5 height 8
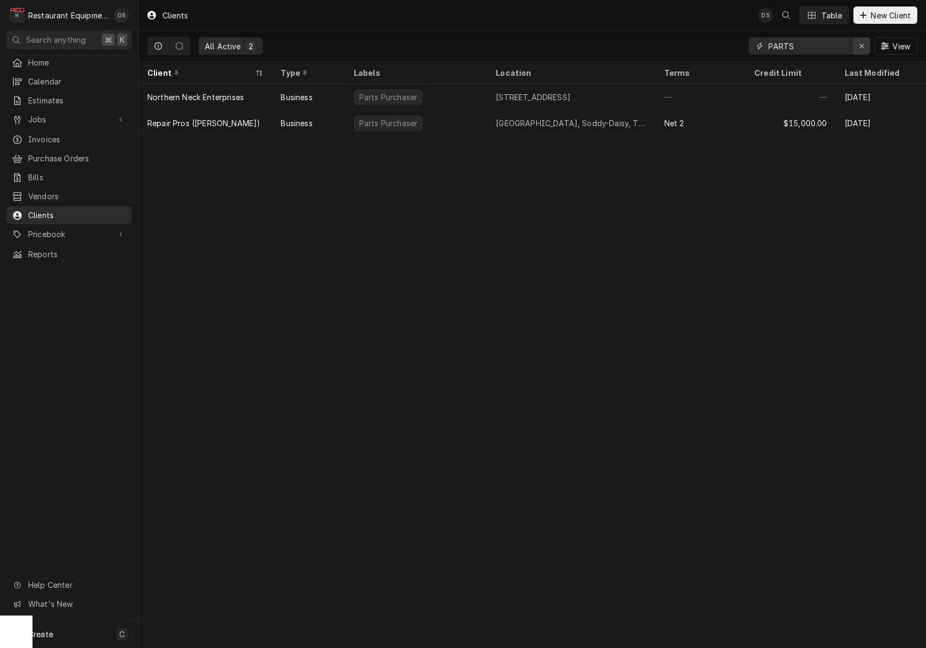
scroll to position [0, 1]
click at [861, 47] on icon "Erase input" at bounding box center [861, 46] width 4 height 4
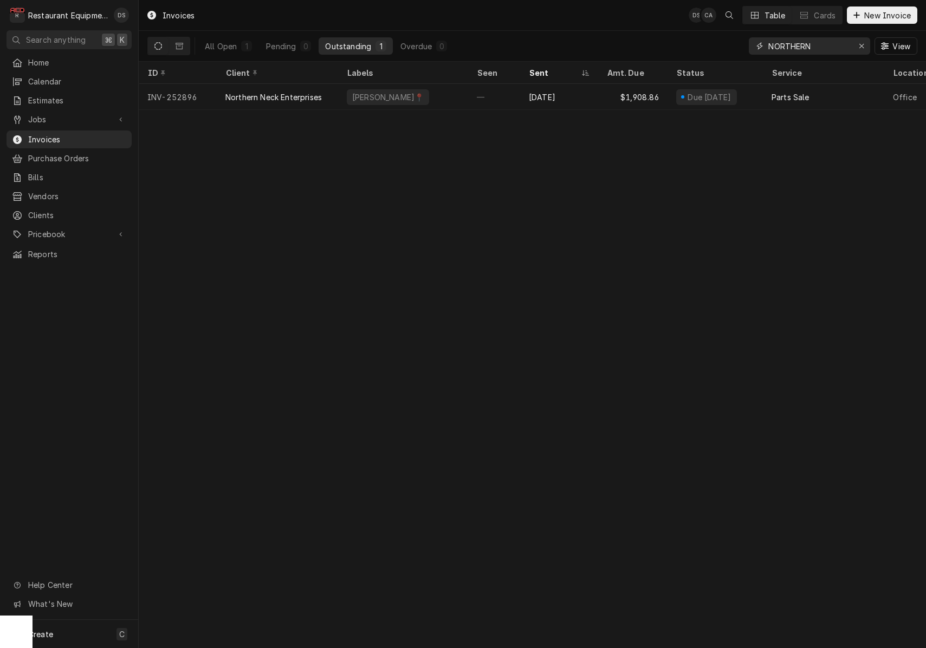
drag, startPoint x: 747, startPoint y: 42, endPoint x: 721, endPoint y: 38, distance: 26.3
click at [721, 38] on div "All Open 1 Pending 0 Outstanding 1 Overdue 0 NORTHERN View" at bounding box center [532, 46] width 770 height 30
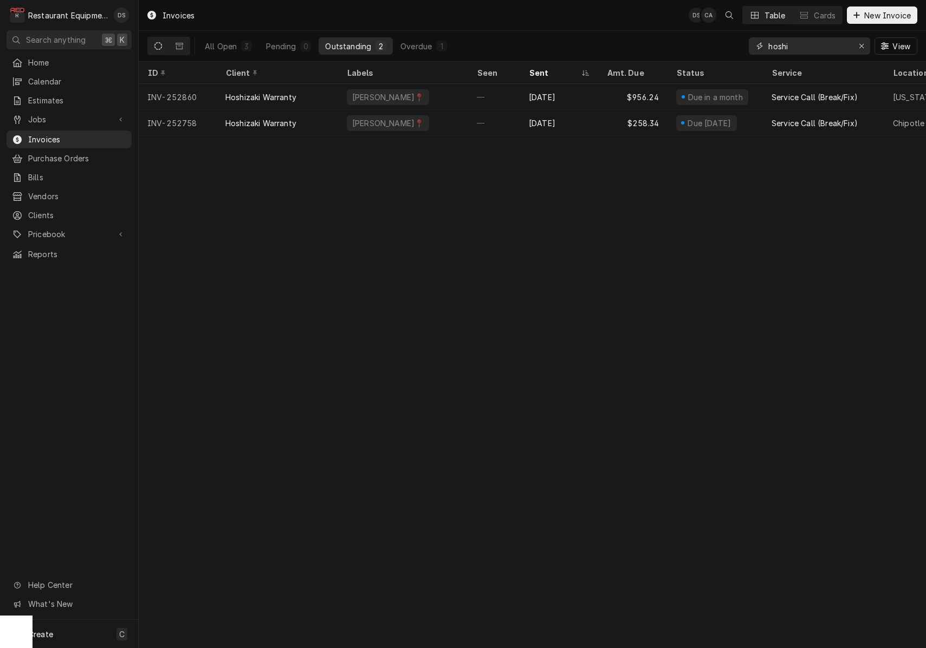
type input "hoshi"
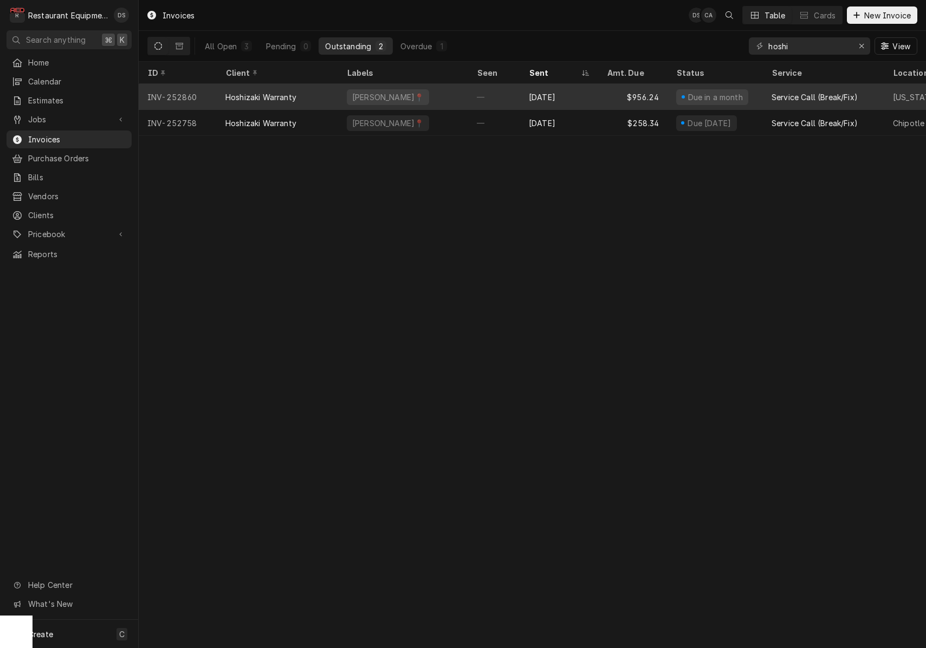
drag, startPoint x: 721, startPoint y: 38, endPoint x: 587, endPoint y: 93, distance: 144.6
click at [587, 93] on div "Sep 22" at bounding box center [559, 97] width 78 height 26
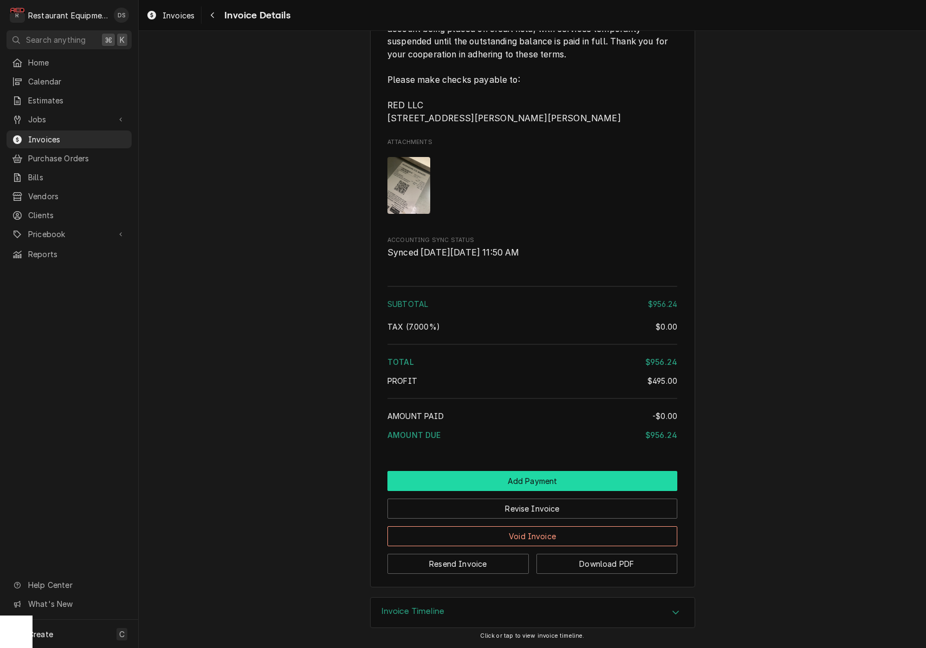
scroll to position [1938, 0]
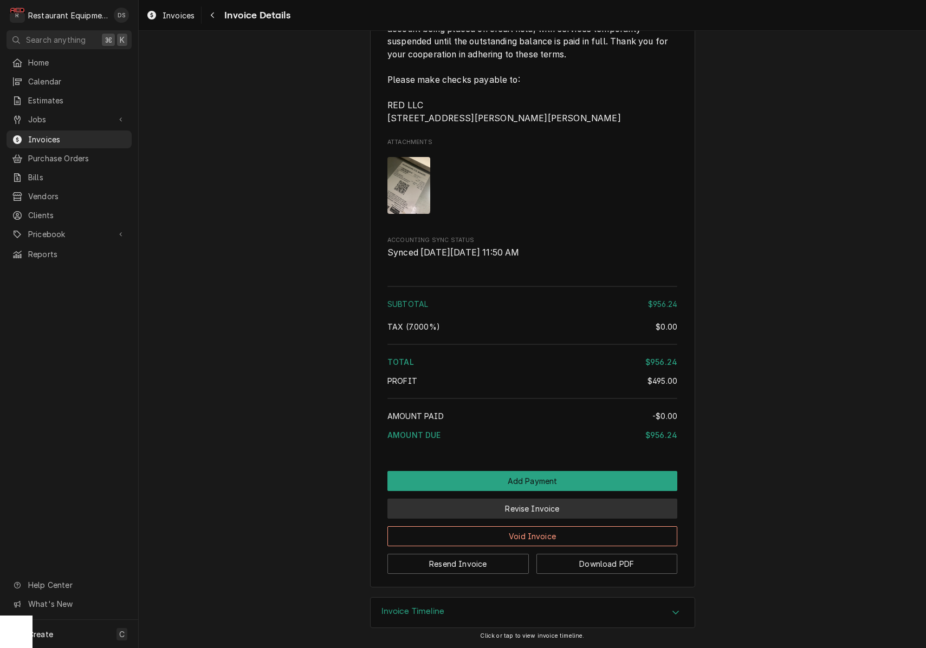
click at [567, 508] on button "Revise Invoice" at bounding box center [532, 509] width 290 height 20
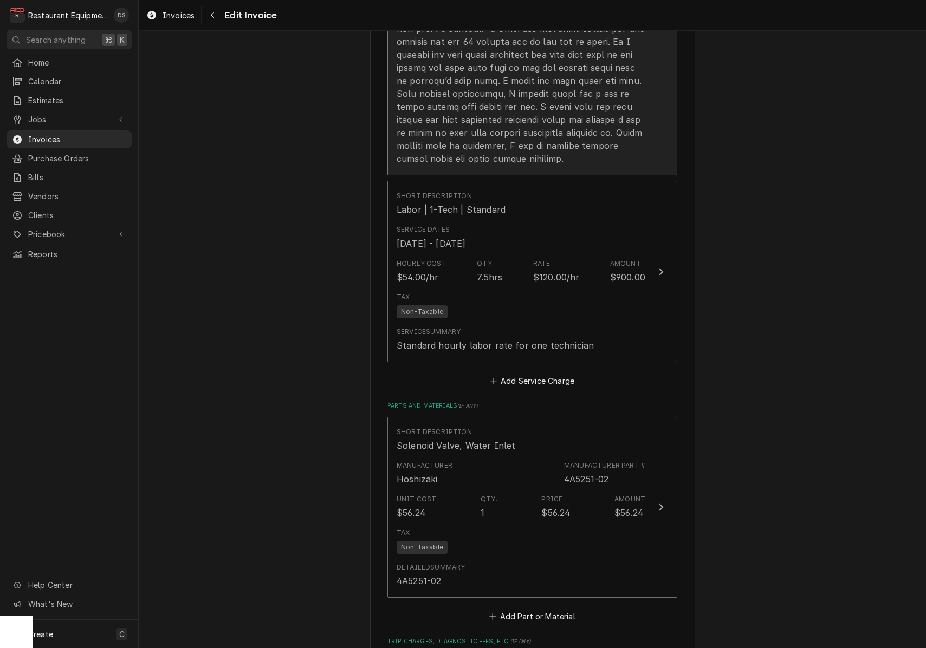
scroll to position [1653, 0]
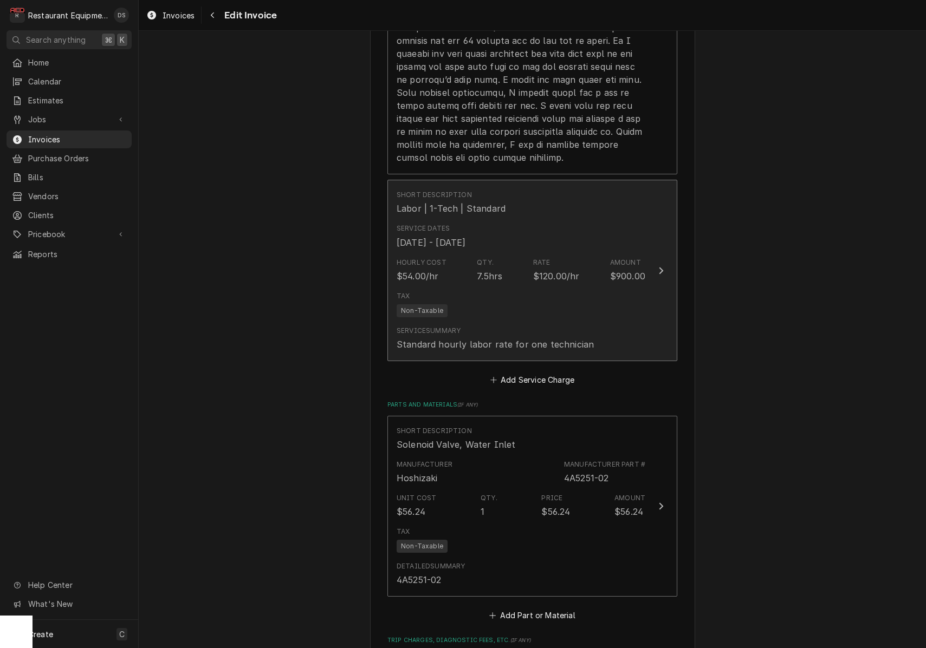
click at [552, 287] on div "Tax Non-Taxable" at bounding box center [521, 304] width 249 height 35
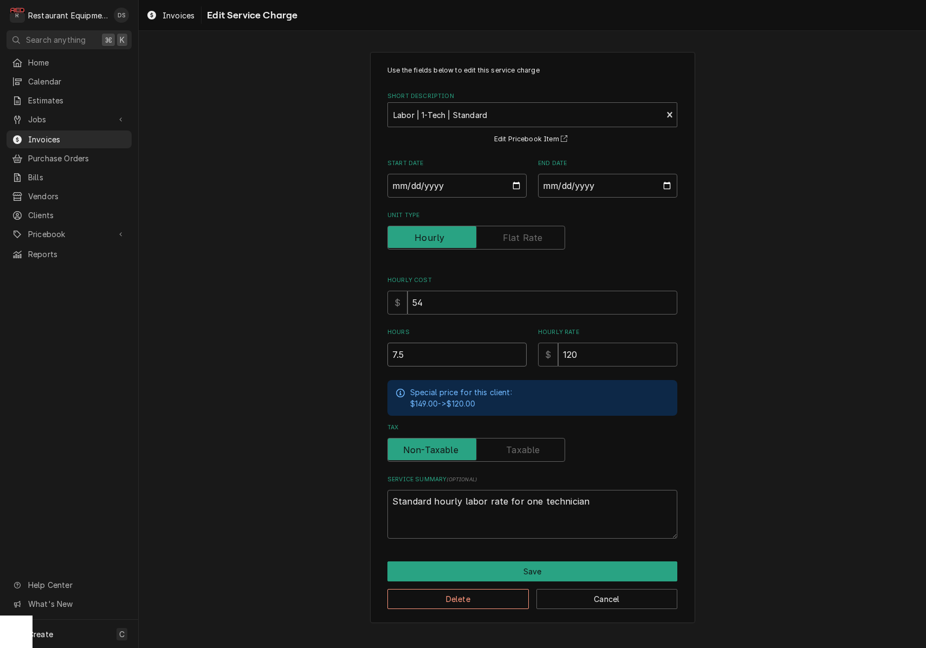
drag, startPoint x: 472, startPoint y: 353, endPoint x: 362, endPoint y: 343, distance: 109.9
click at [369, 345] on div "Use the fields below to edit this service charge Short Description Labor | 1-Te…" at bounding box center [532, 337] width 787 height 590
type textarea "x"
type input "3"
type textarea "x"
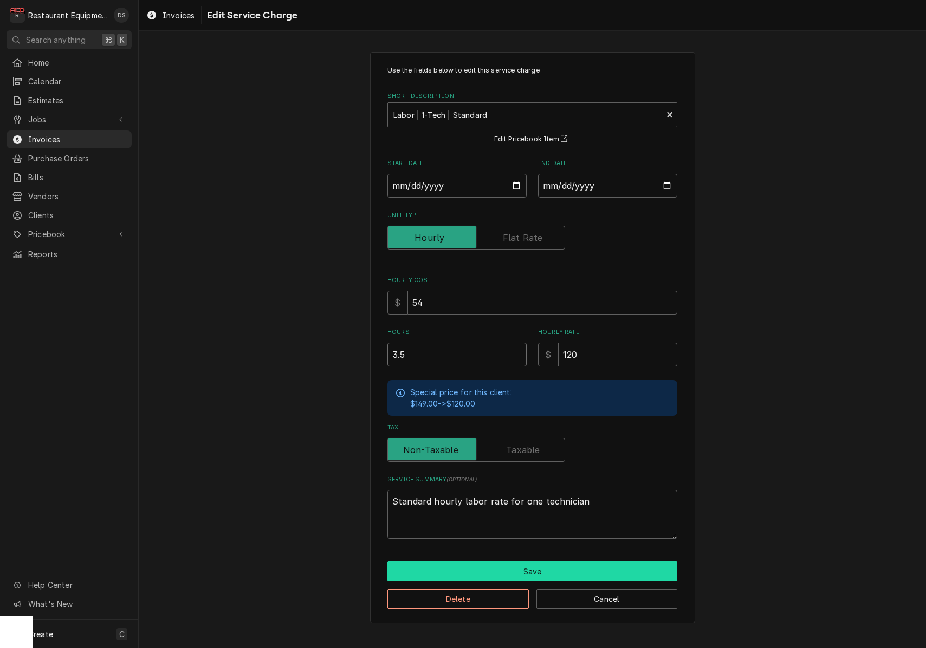
type input "3.5"
click at [540, 564] on button "Save" at bounding box center [532, 572] width 290 height 20
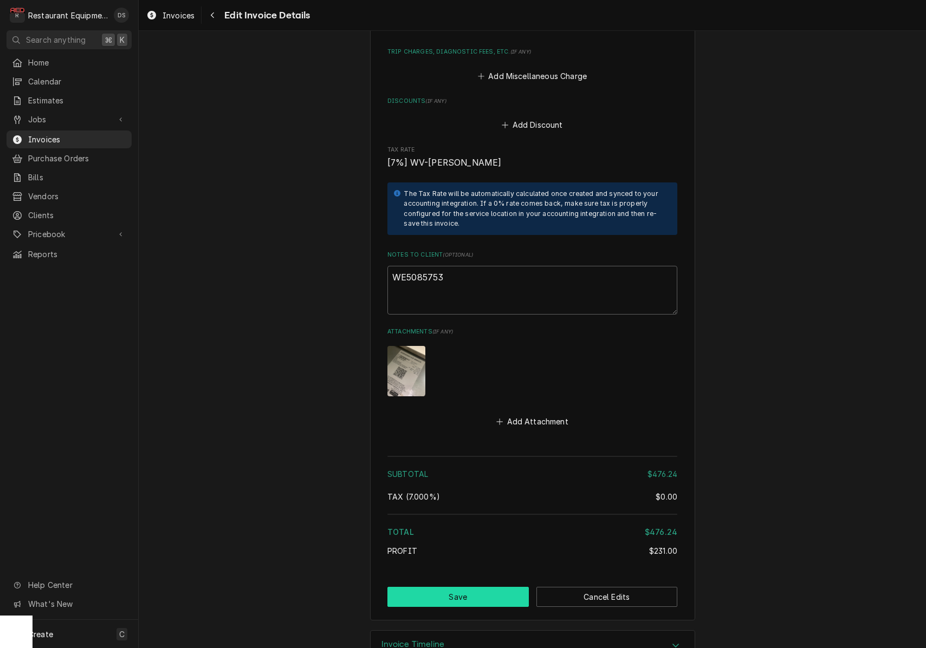
click at [472, 587] on button "Save" at bounding box center [457, 597] width 141 height 20
type textarea "x"
